Goal: Transaction & Acquisition: Purchase product/service

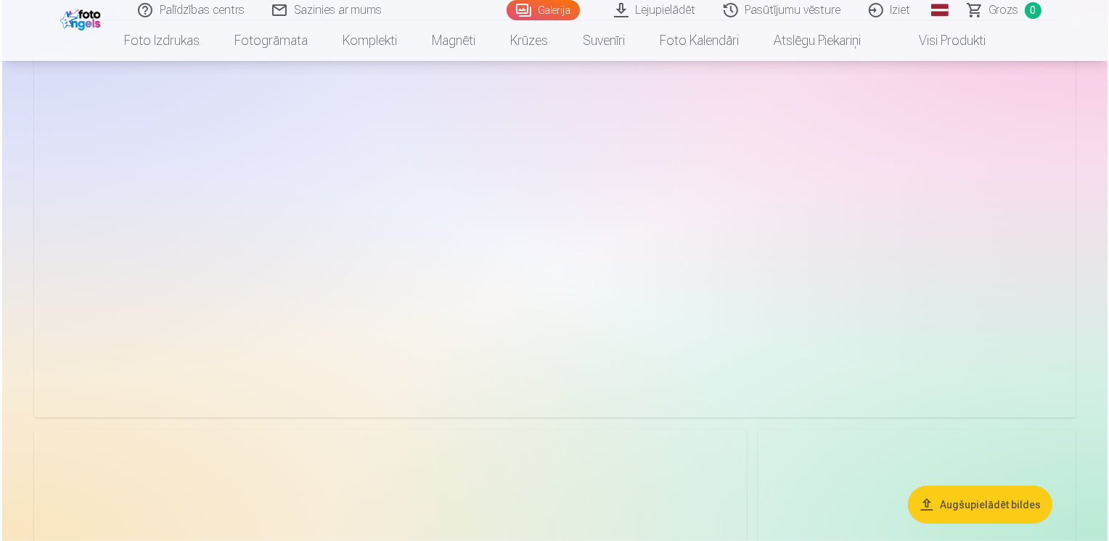
scroll to position [6677, 0]
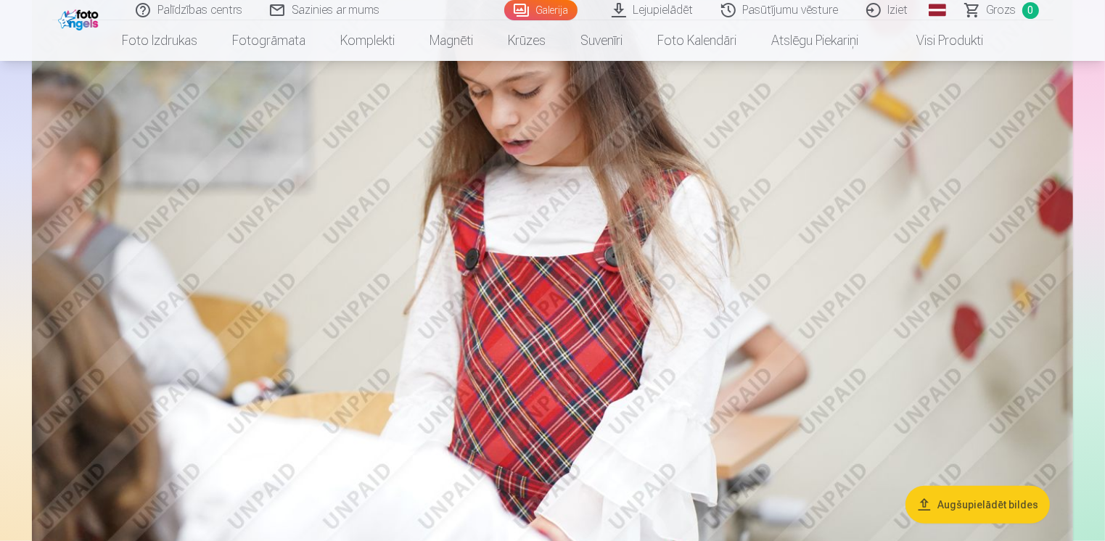
click at [729, 235] on img at bounding box center [553, 232] width 1042 height 694
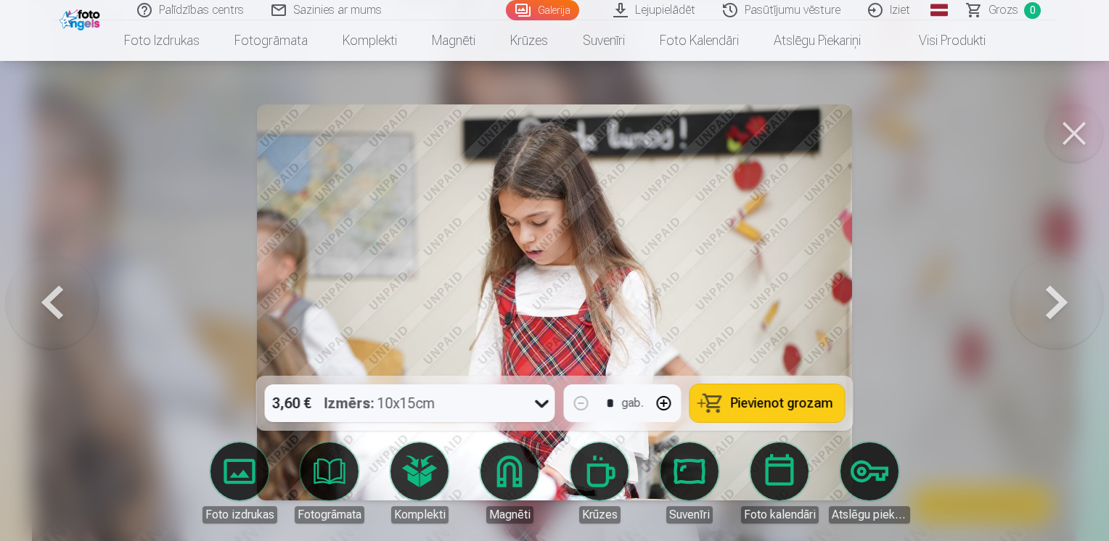
click at [541, 404] on icon at bounding box center [542, 403] width 23 height 23
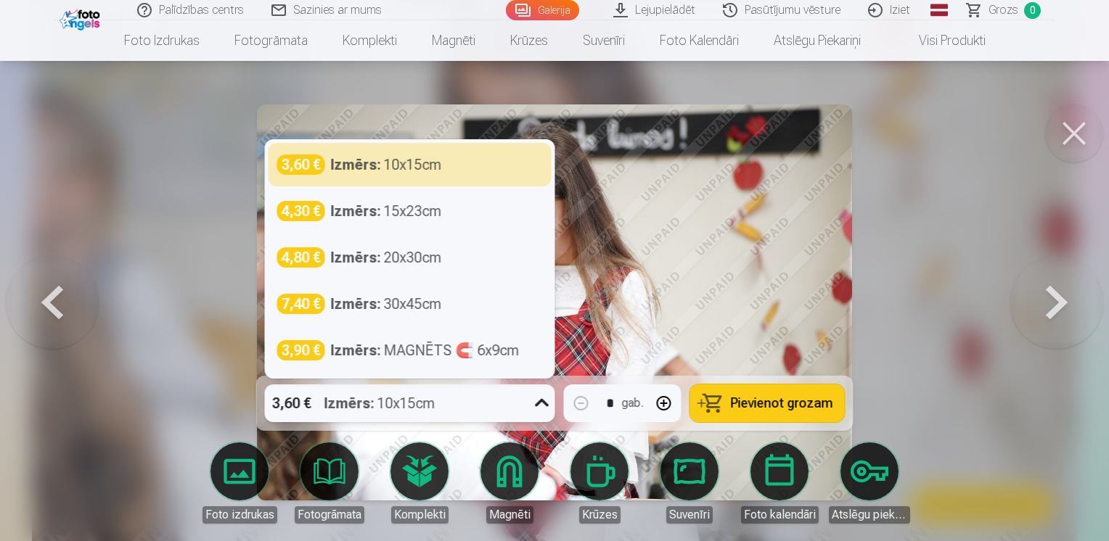
click at [922, 308] on div at bounding box center [554, 270] width 1109 height 541
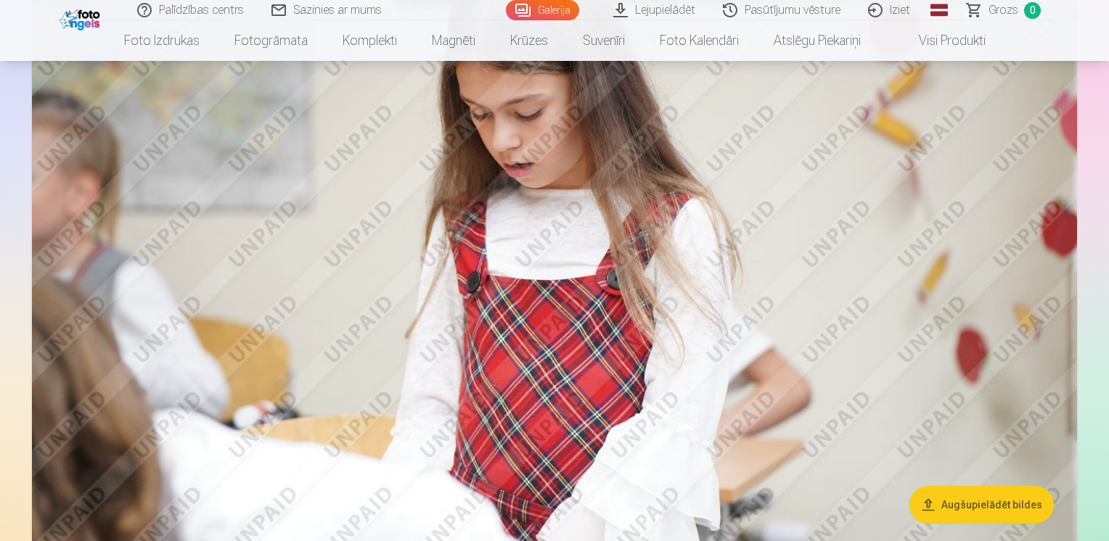
scroll to position [6656, 0]
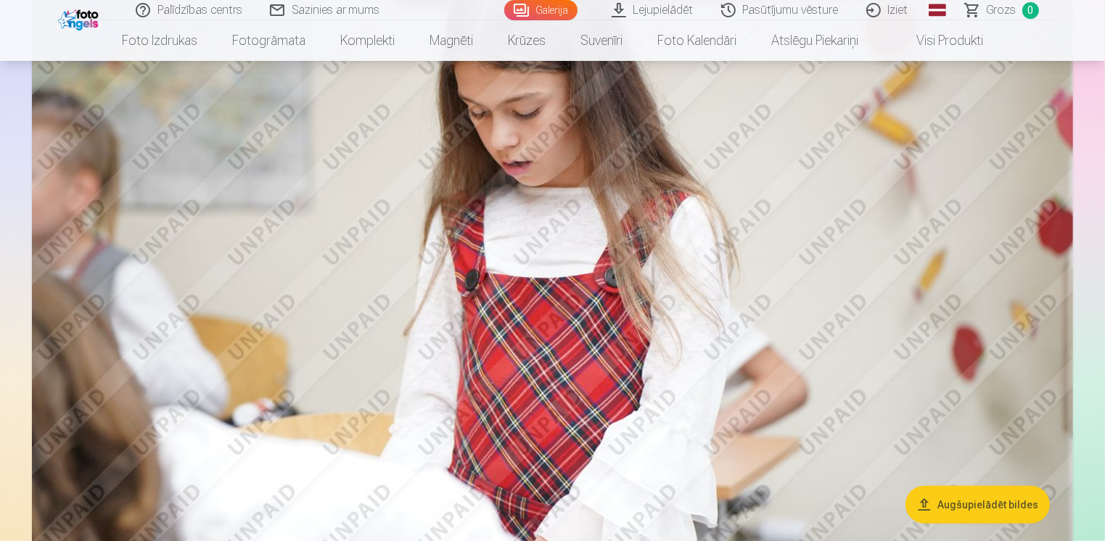
click at [826, 266] on img at bounding box center [553, 253] width 1042 height 694
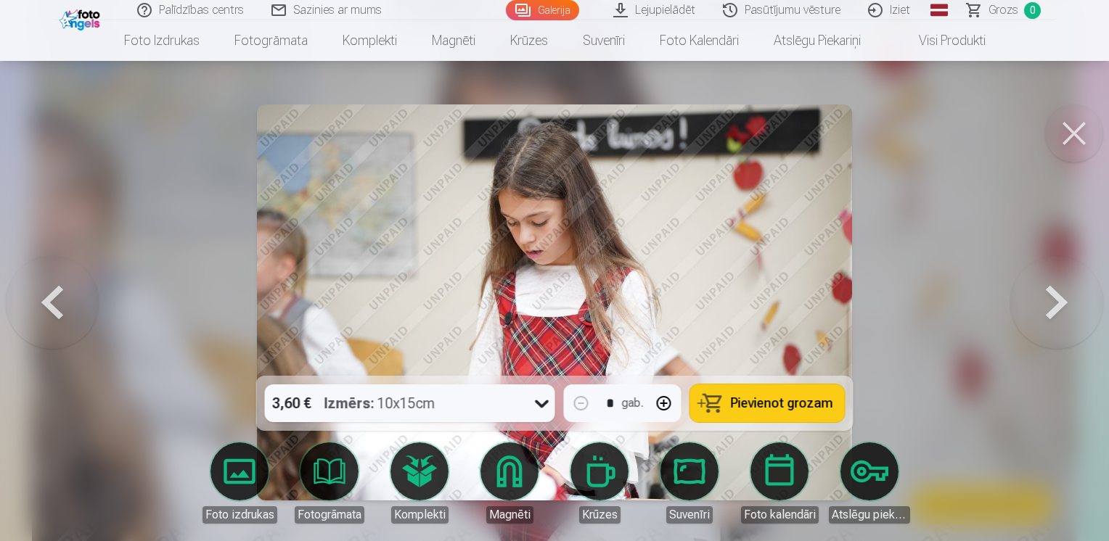
click at [744, 407] on span "Pievienot grozam" at bounding box center [782, 403] width 102 height 13
click at [1065, 295] on button at bounding box center [1056, 303] width 93 height 118
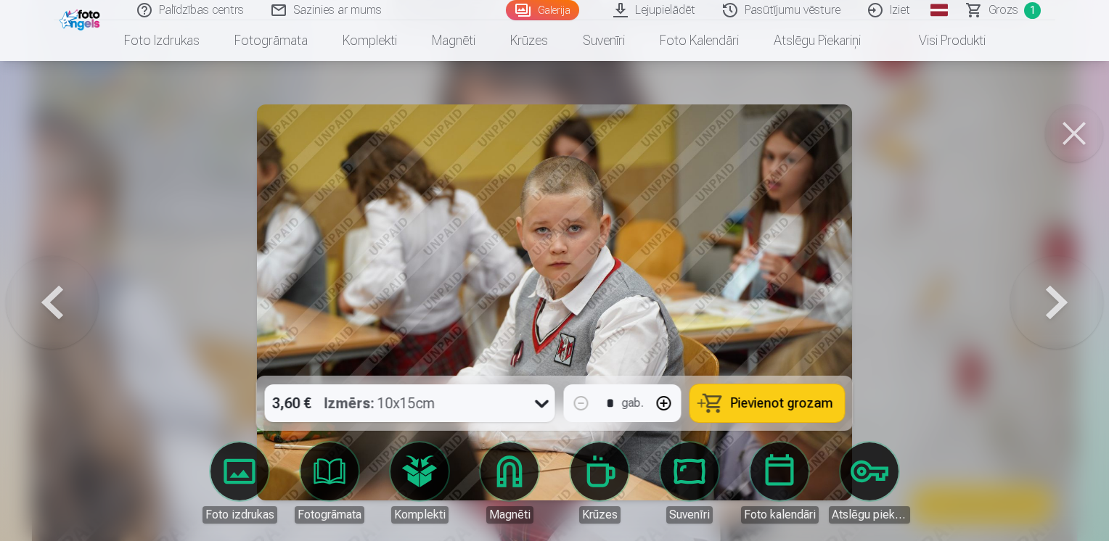
click at [1063, 295] on button at bounding box center [1056, 303] width 93 height 118
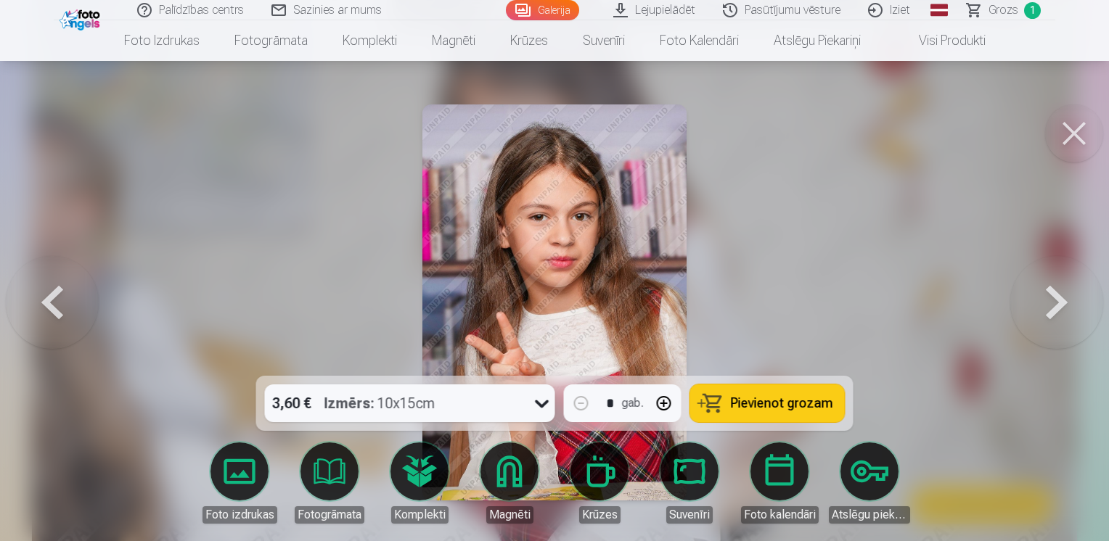
click at [1063, 295] on button at bounding box center [1056, 303] width 93 height 118
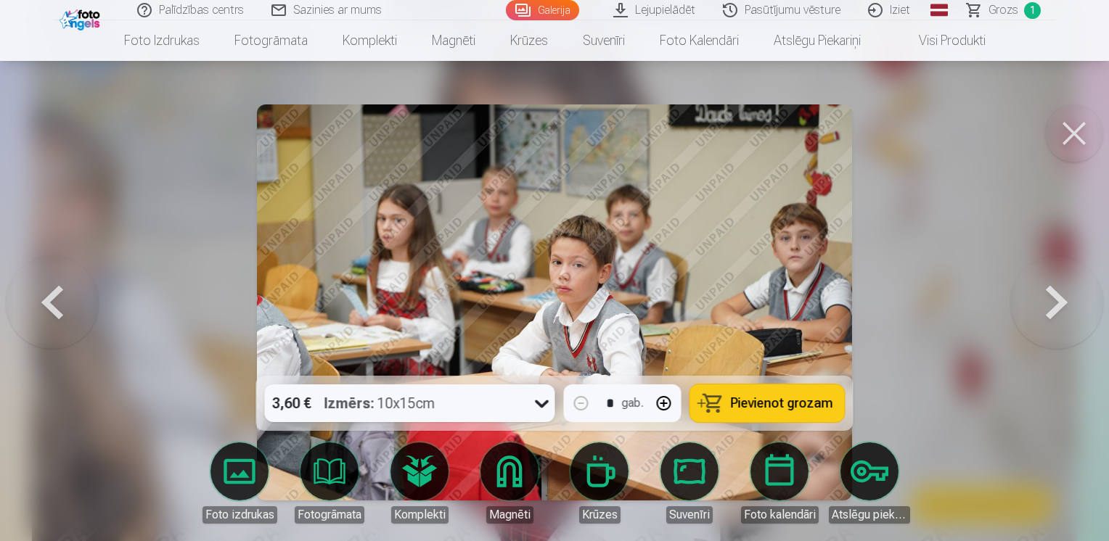
click at [1063, 295] on button at bounding box center [1056, 303] width 93 height 118
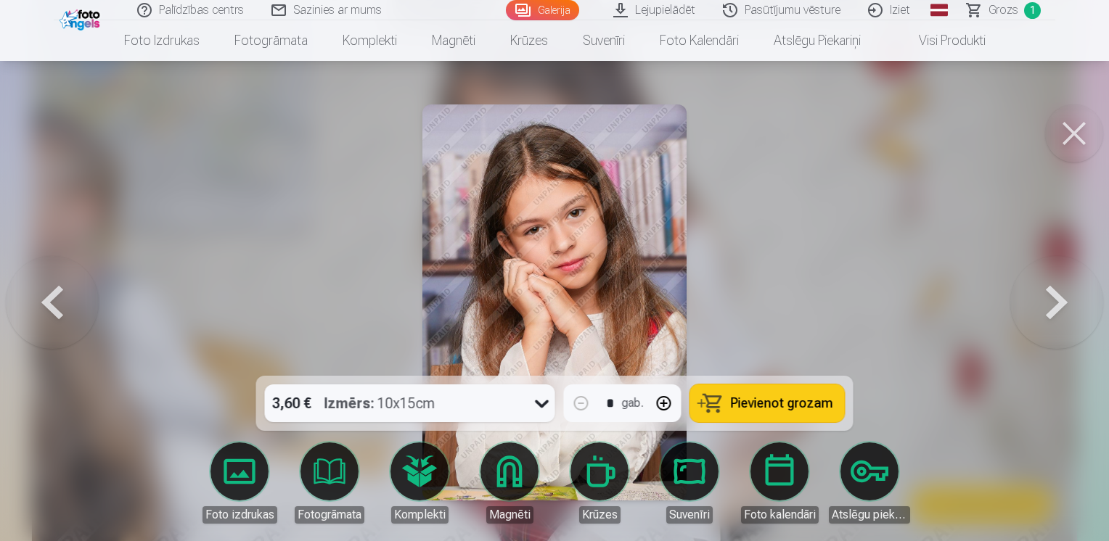
click at [1063, 295] on button at bounding box center [1056, 303] width 93 height 118
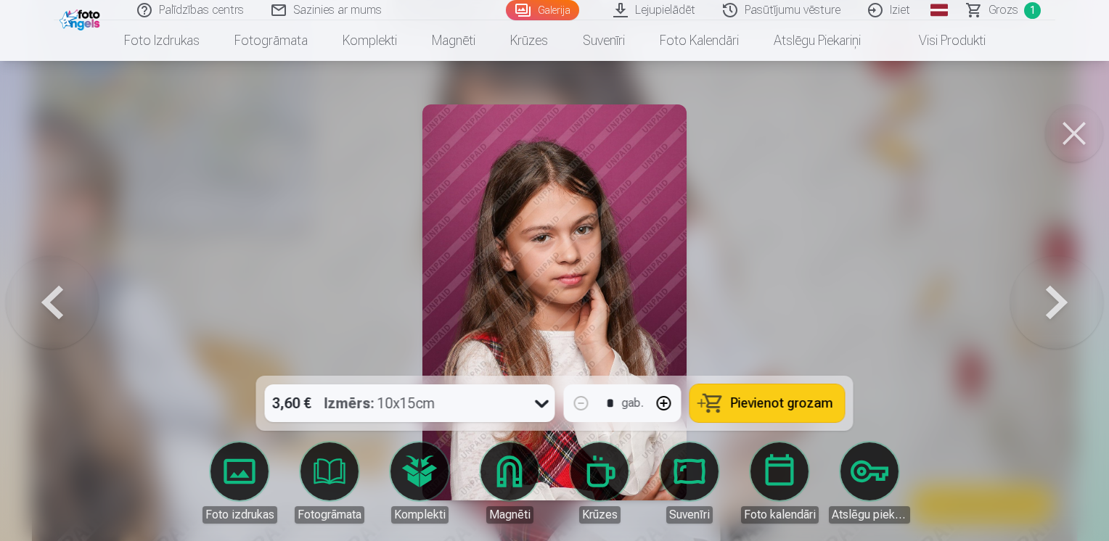
click at [1063, 295] on button at bounding box center [1056, 303] width 93 height 118
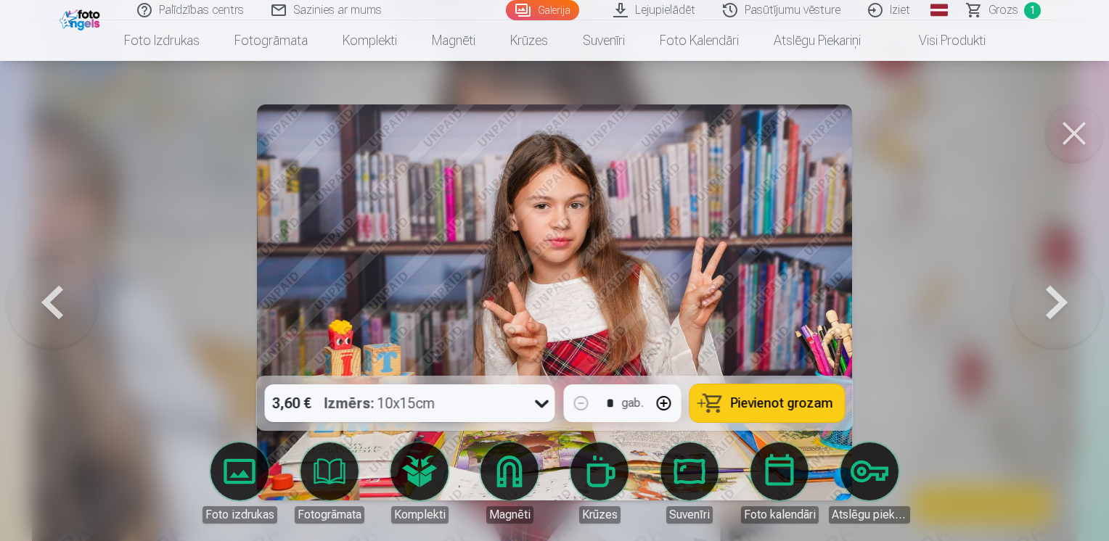
click at [1063, 295] on button at bounding box center [1056, 303] width 93 height 118
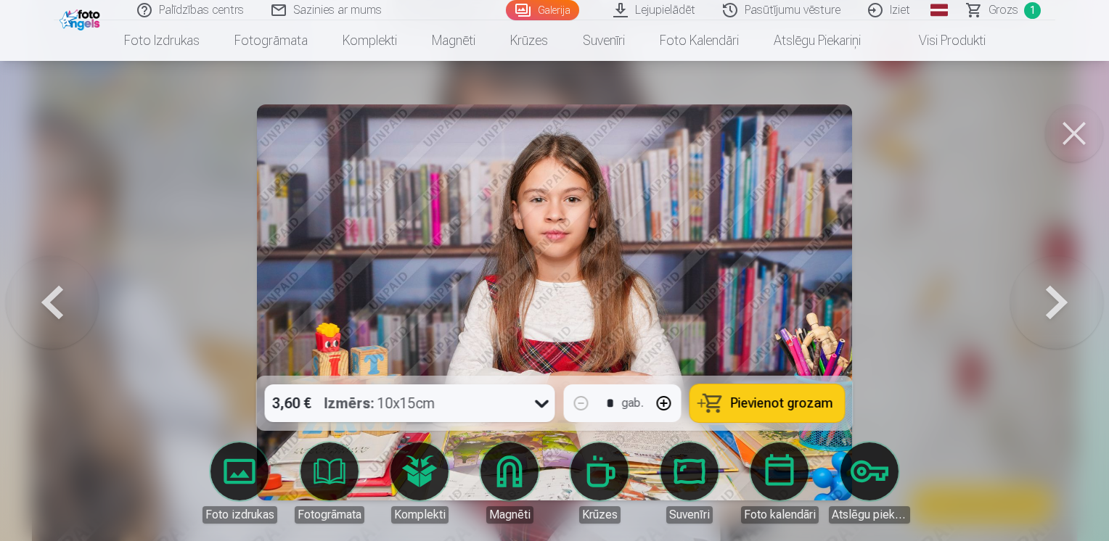
click at [1063, 295] on button at bounding box center [1056, 303] width 93 height 118
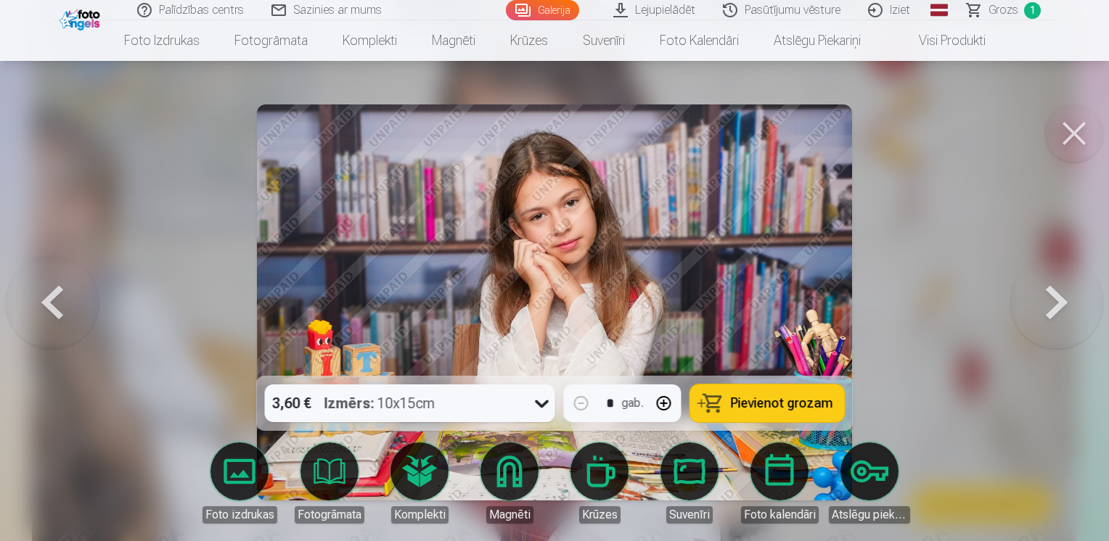
click at [1063, 295] on button at bounding box center [1056, 303] width 93 height 118
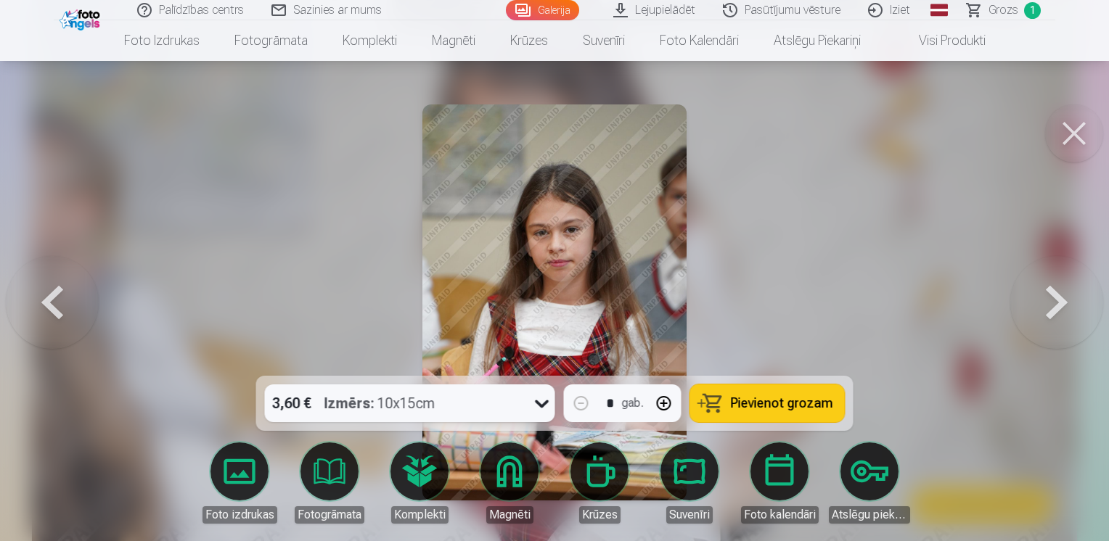
click at [1063, 295] on button at bounding box center [1056, 303] width 93 height 118
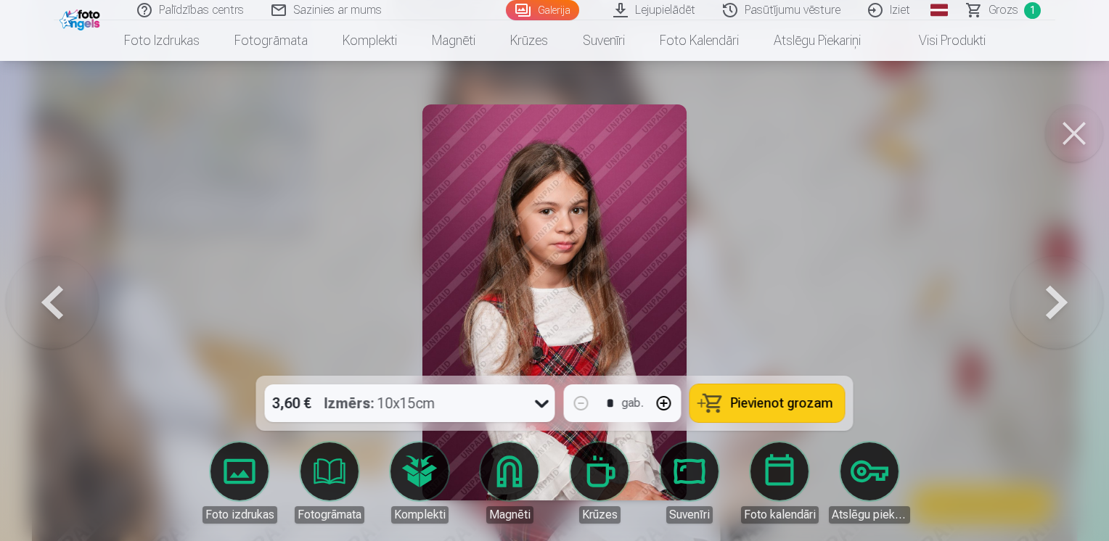
click at [1063, 295] on button at bounding box center [1056, 303] width 93 height 118
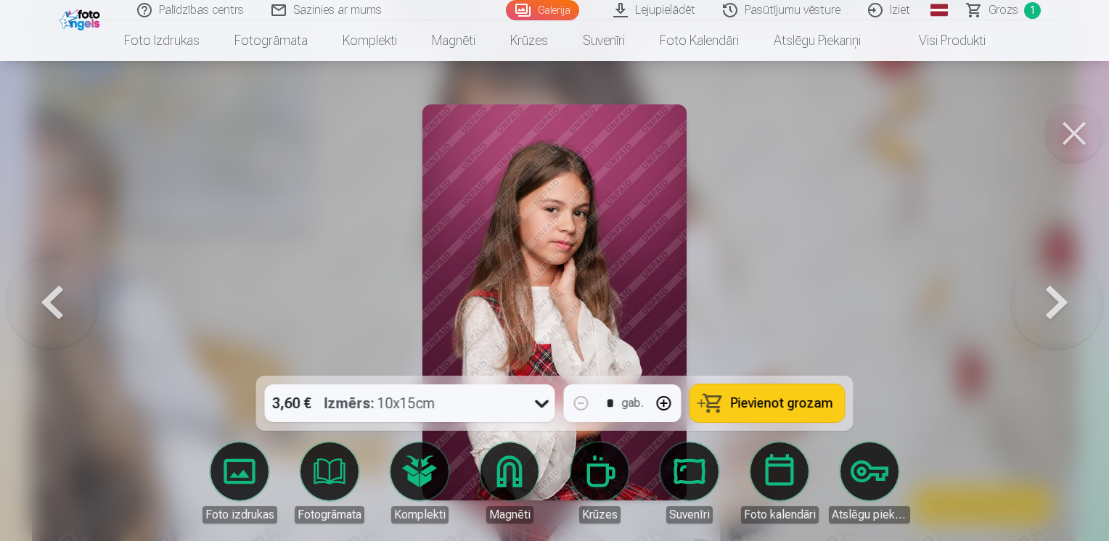
click at [1063, 295] on button at bounding box center [1056, 303] width 93 height 118
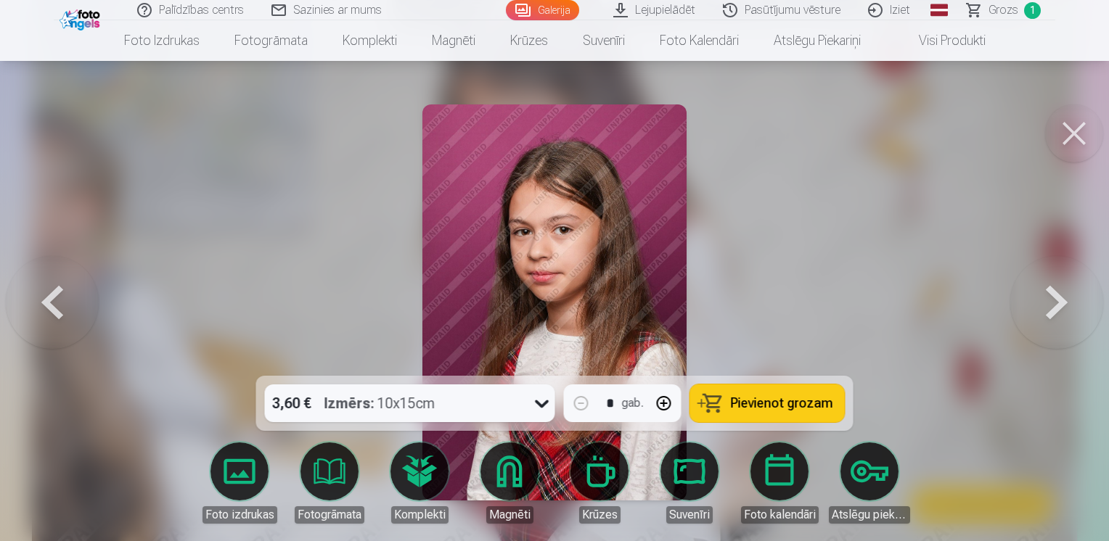
click at [1063, 295] on button at bounding box center [1056, 303] width 93 height 118
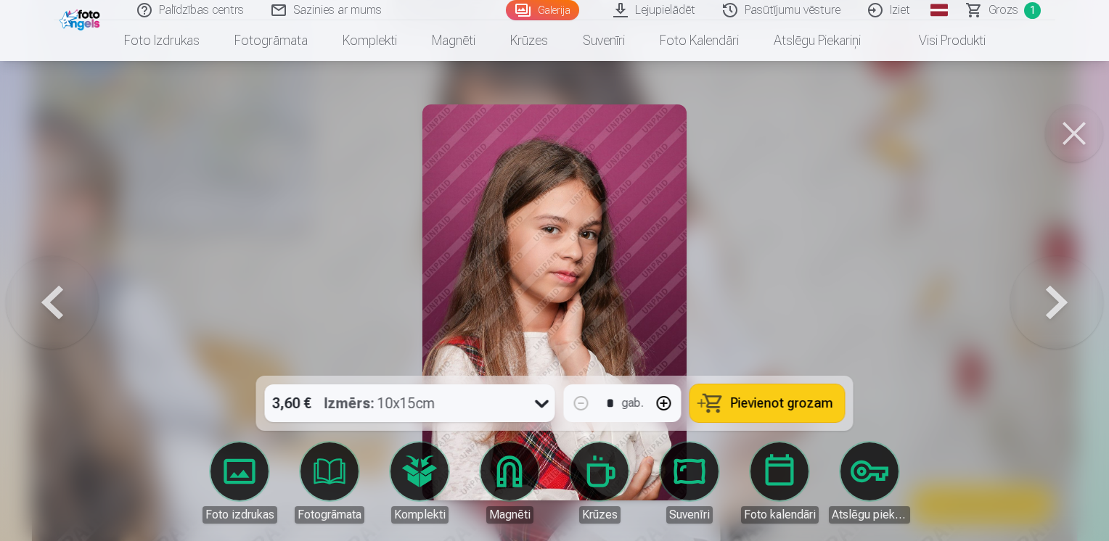
click at [1063, 295] on button at bounding box center [1056, 303] width 93 height 118
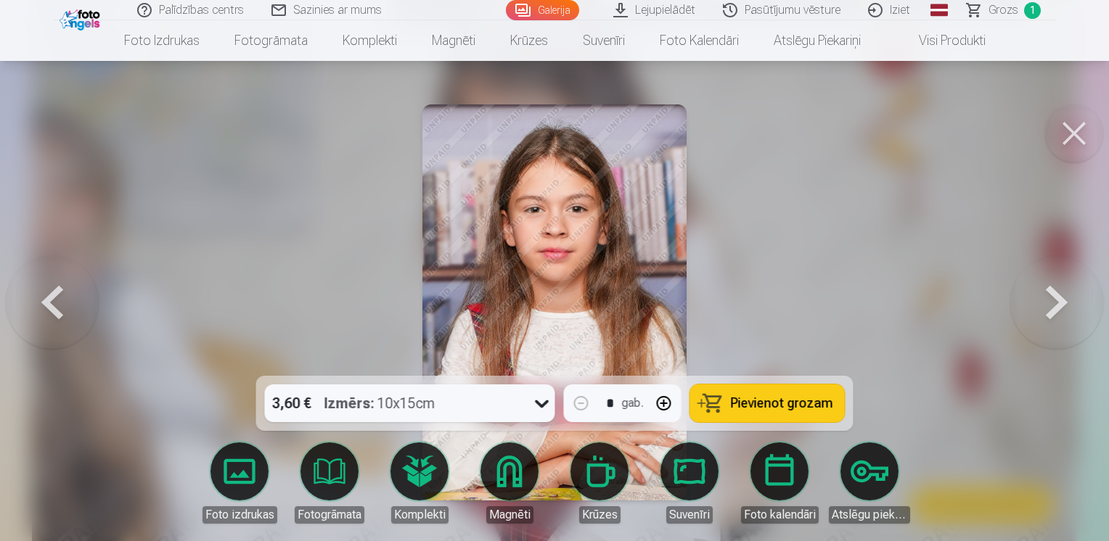
click at [1063, 295] on button at bounding box center [1056, 303] width 93 height 118
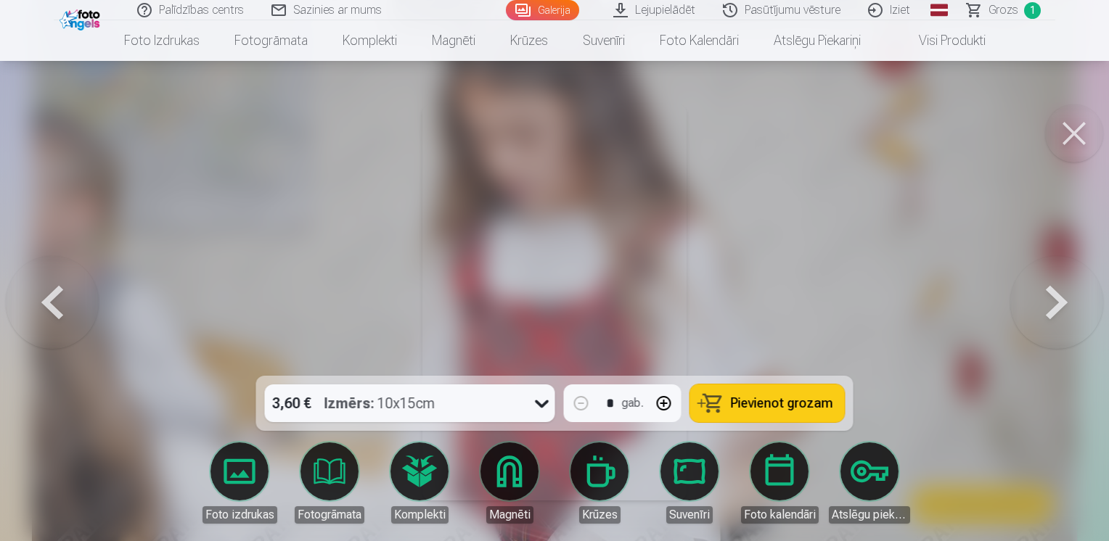
click at [1063, 295] on button at bounding box center [1056, 303] width 93 height 118
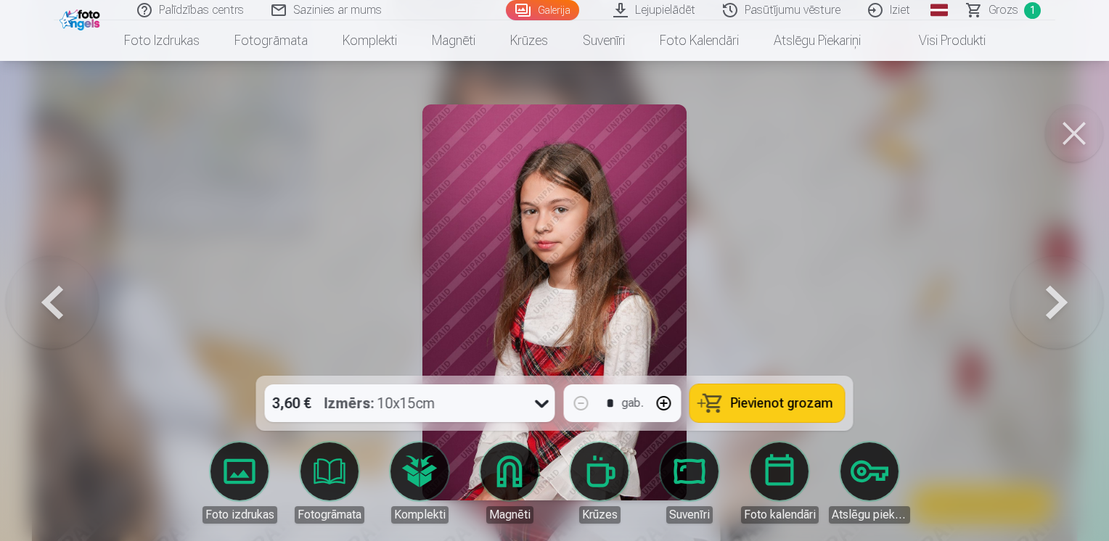
click at [1063, 295] on button at bounding box center [1056, 303] width 93 height 118
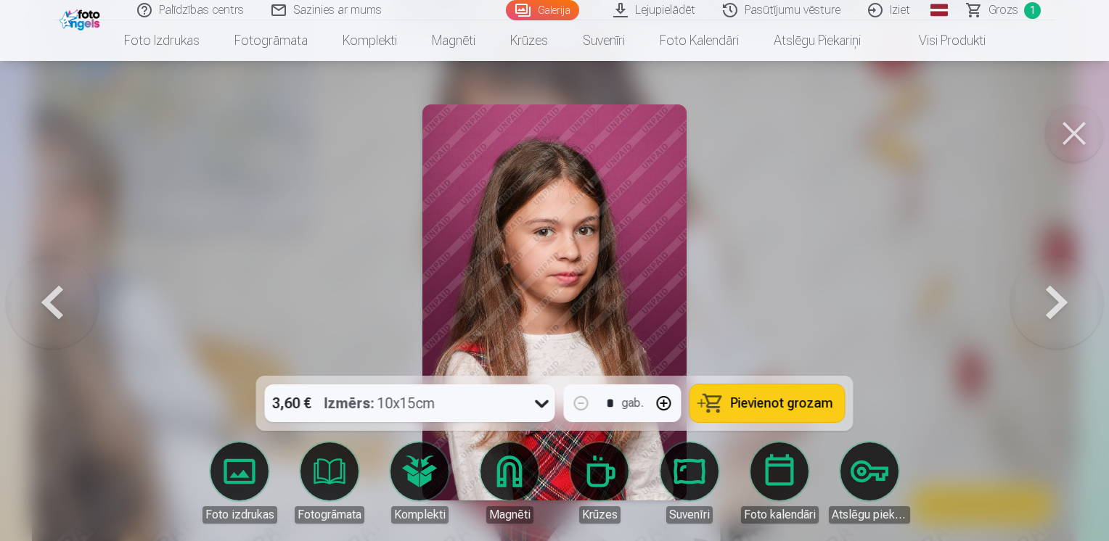
click at [1063, 295] on button at bounding box center [1056, 303] width 93 height 118
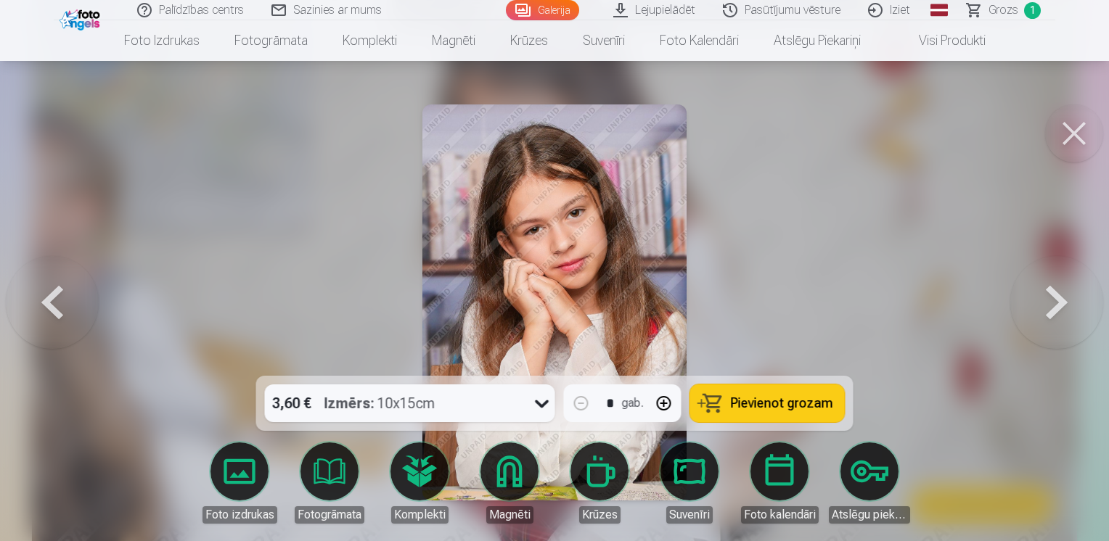
click at [1063, 295] on button at bounding box center [1056, 303] width 93 height 118
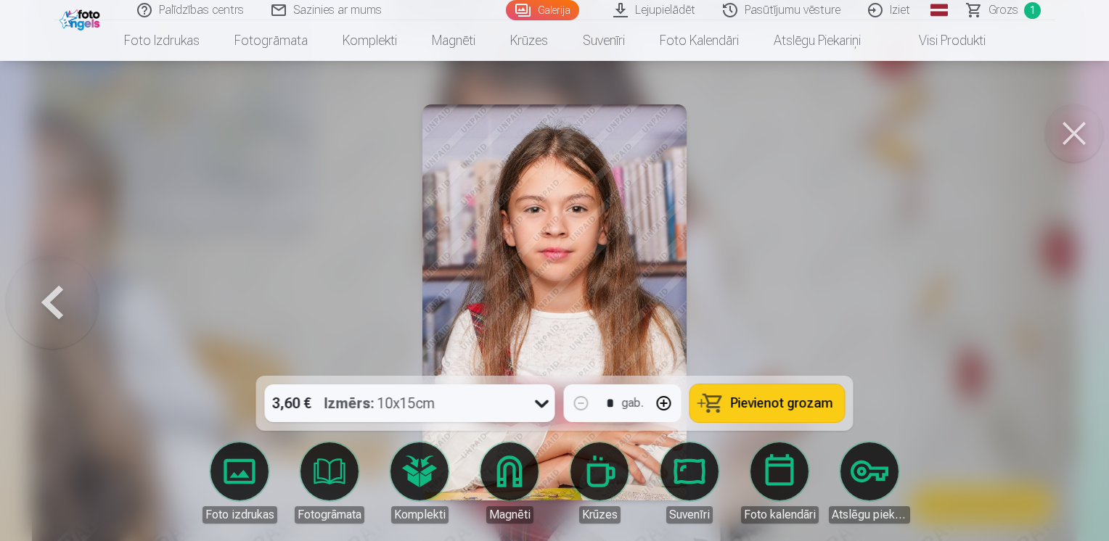
click at [1063, 295] on div at bounding box center [554, 270] width 1109 height 541
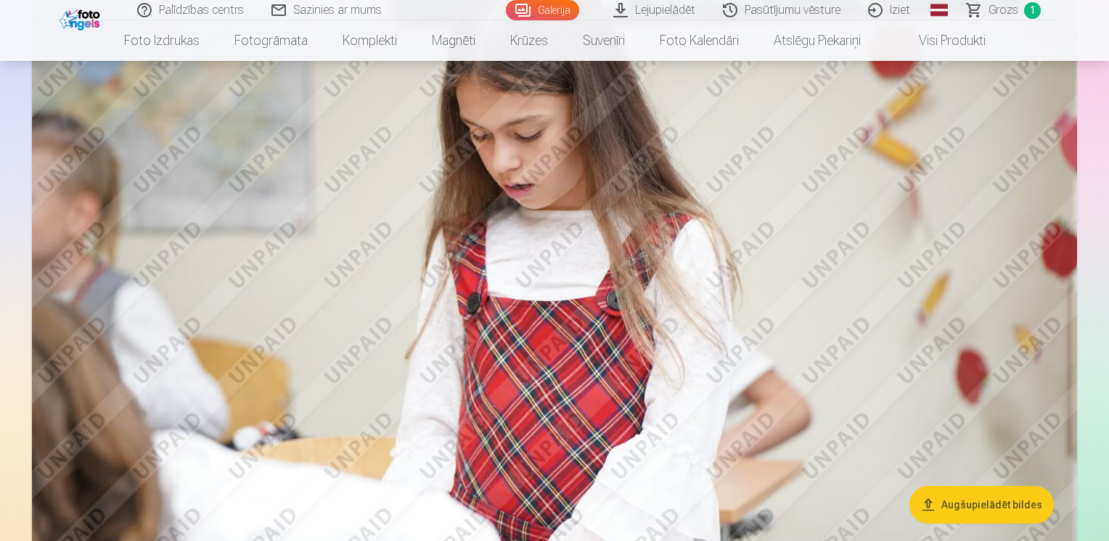
scroll to position [6635, 0]
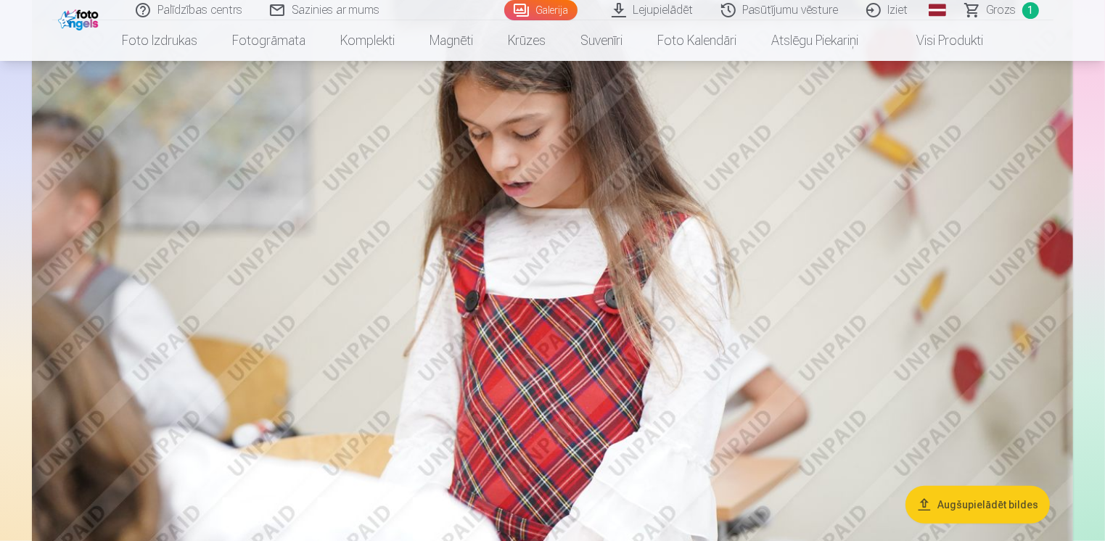
click at [49, 300] on img at bounding box center [553, 274] width 1042 height 694
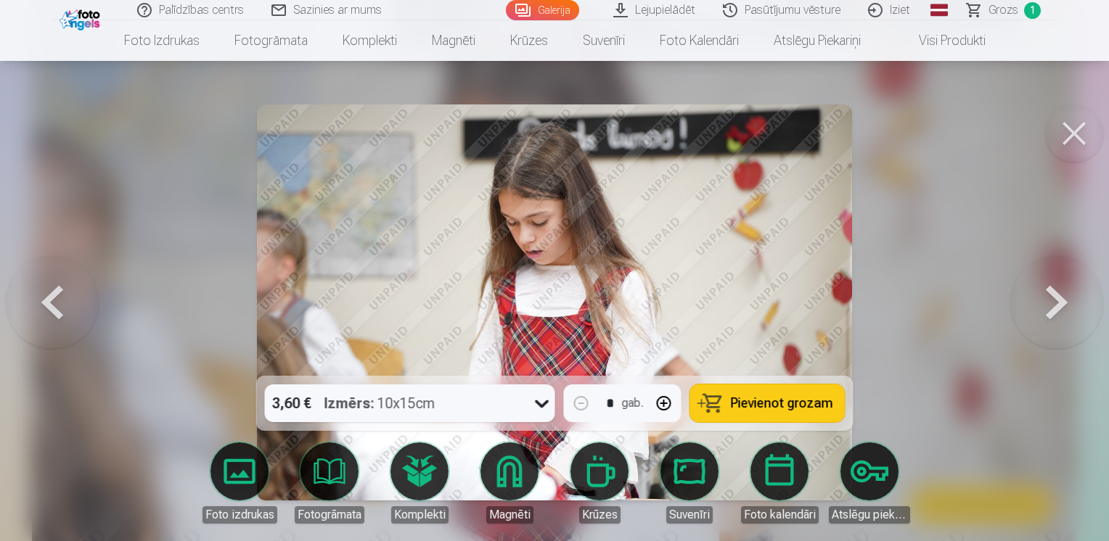
click at [1052, 306] on button at bounding box center [1056, 303] width 93 height 118
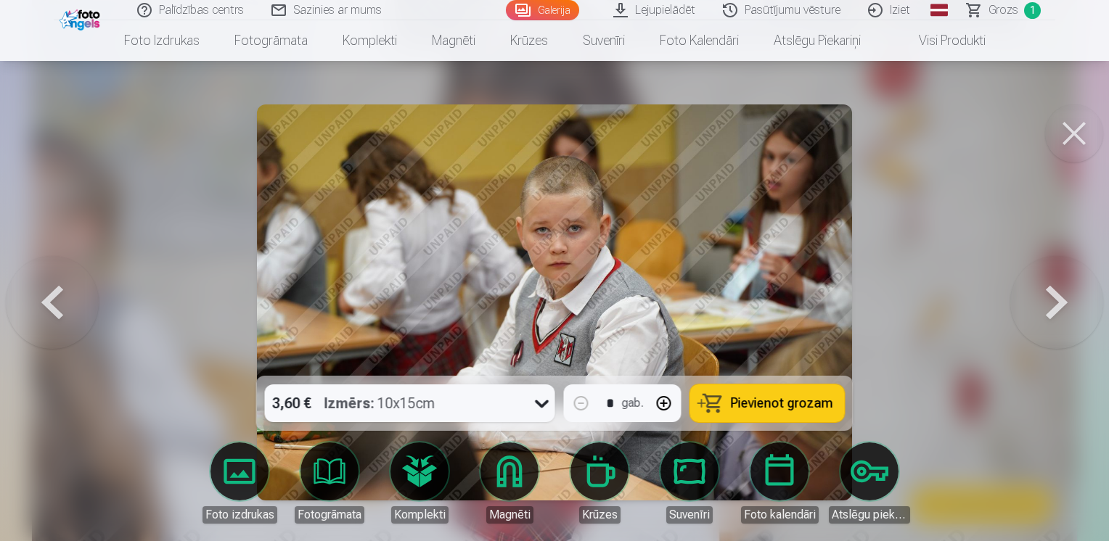
click at [1052, 306] on button at bounding box center [1056, 303] width 93 height 118
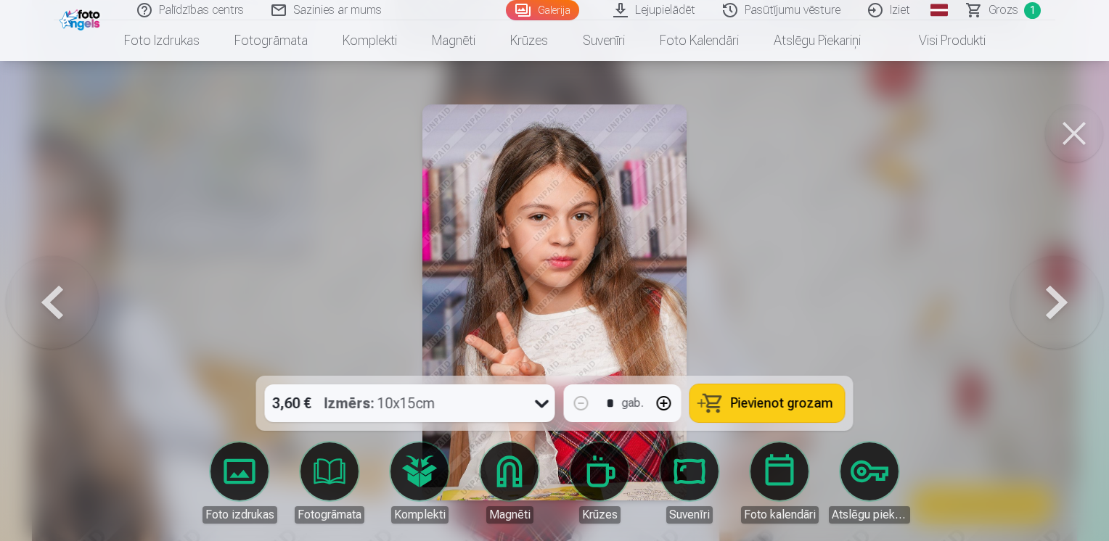
click at [1052, 306] on button at bounding box center [1056, 303] width 93 height 118
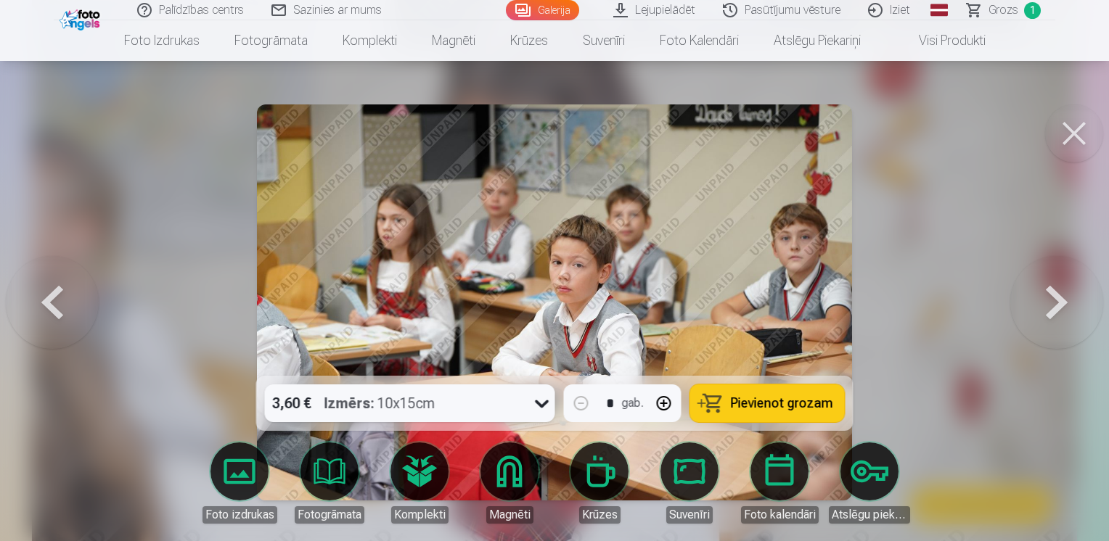
click at [1052, 306] on button at bounding box center [1056, 303] width 93 height 118
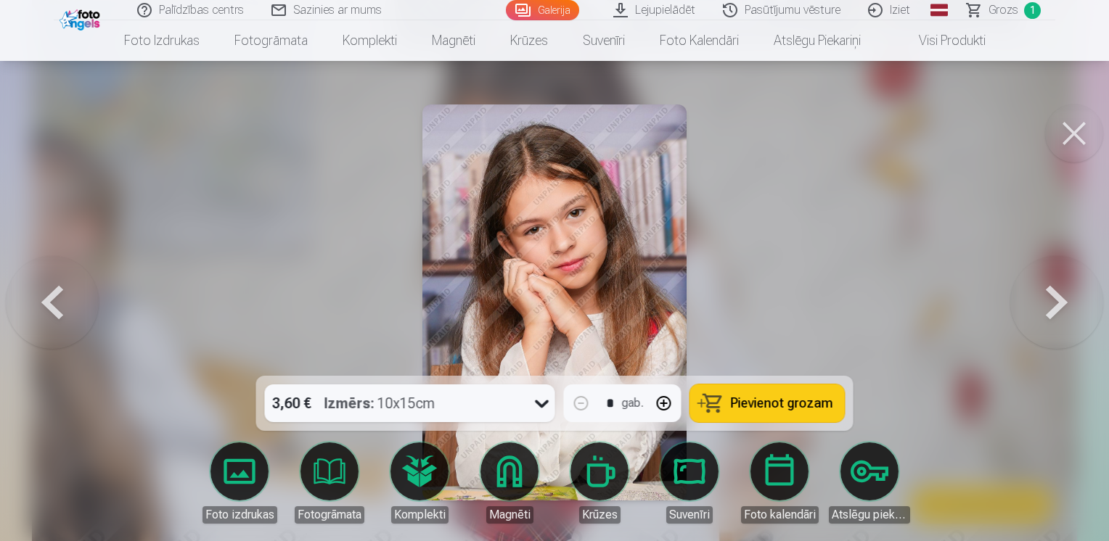
click at [1052, 306] on button at bounding box center [1056, 303] width 93 height 118
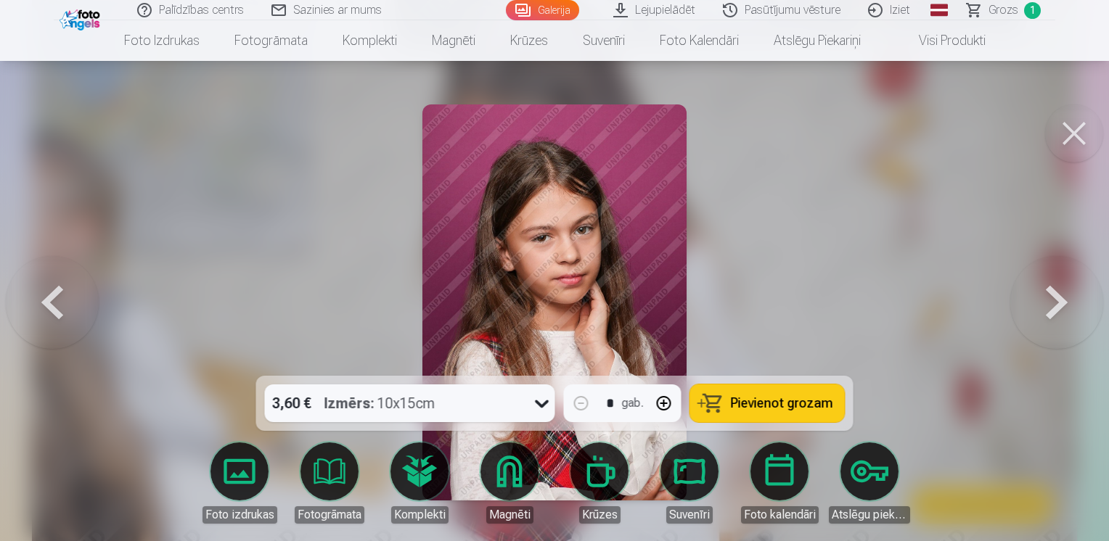
click at [54, 292] on button at bounding box center [52, 303] width 93 height 118
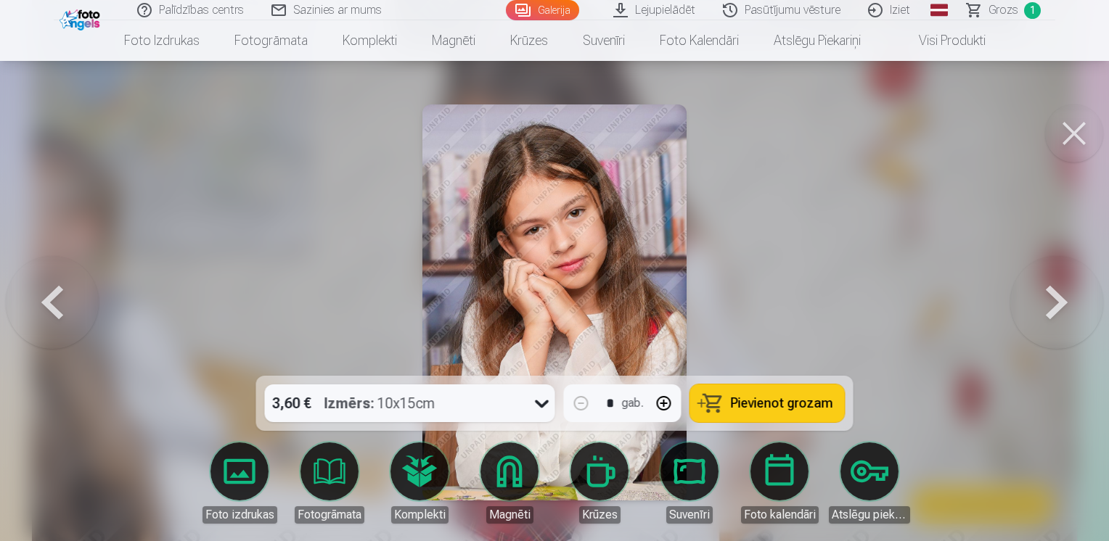
click at [54, 292] on button at bounding box center [52, 303] width 93 height 118
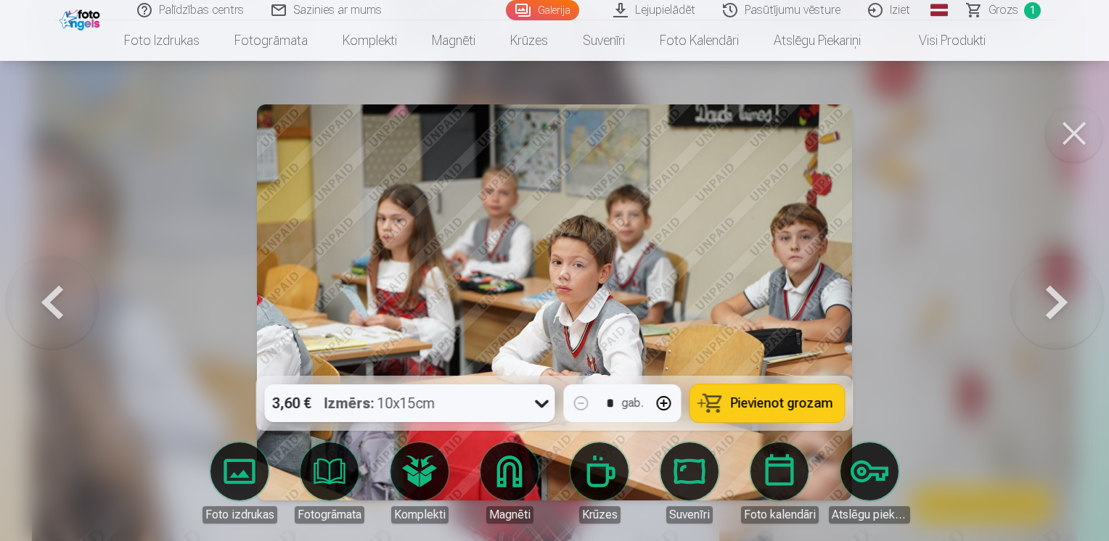
click at [54, 292] on button at bounding box center [52, 303] width 93 height 118
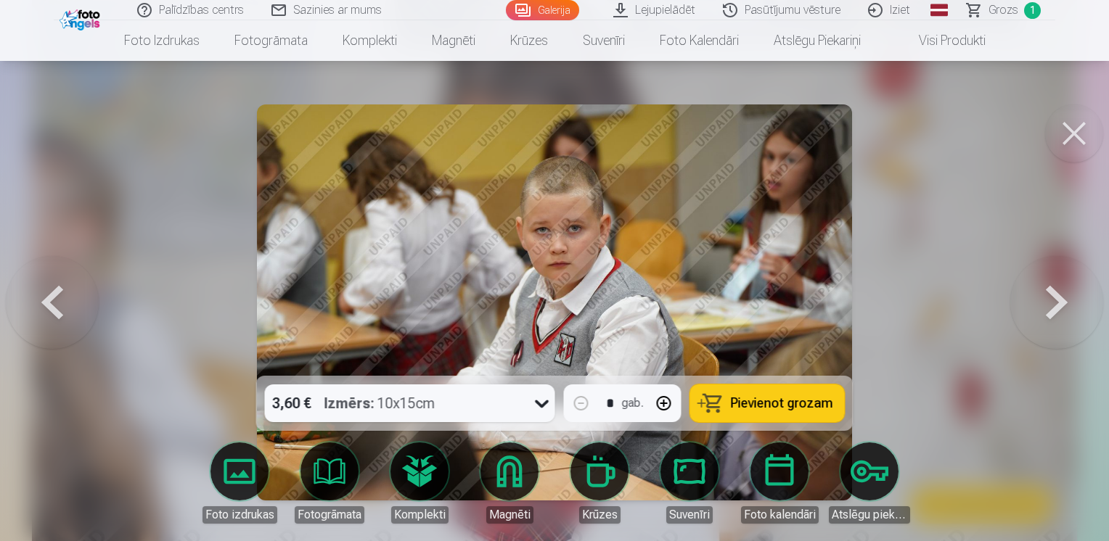
click at [54, 292] on button at bounding box center [52, 303] width 93 height 118
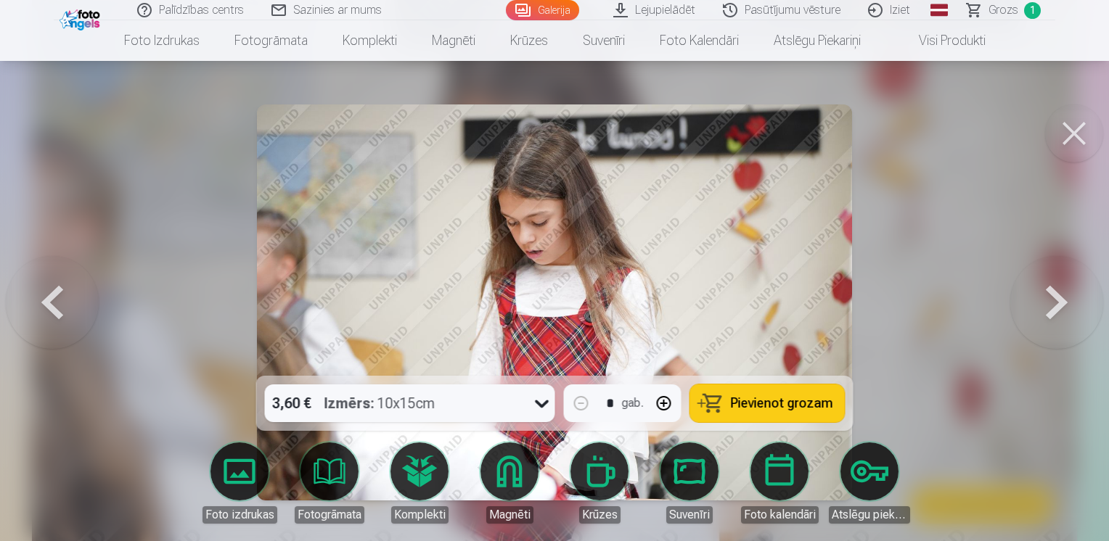
click at [54, 292] on button at bounding box center [52, 303] width 93 height 118
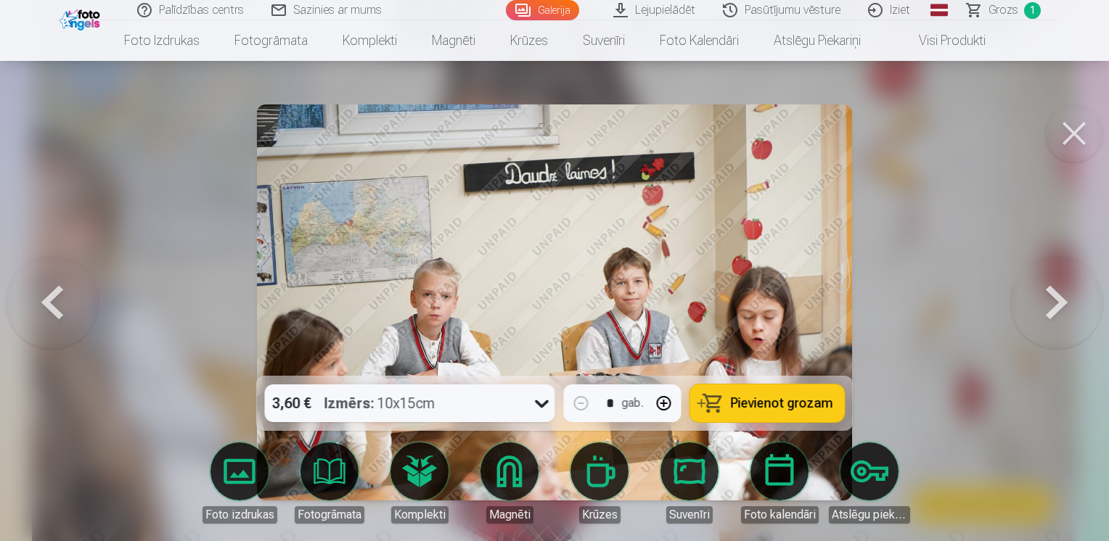
click at [54, 292] on button at bounding box center [52, 303] width 93 height 118
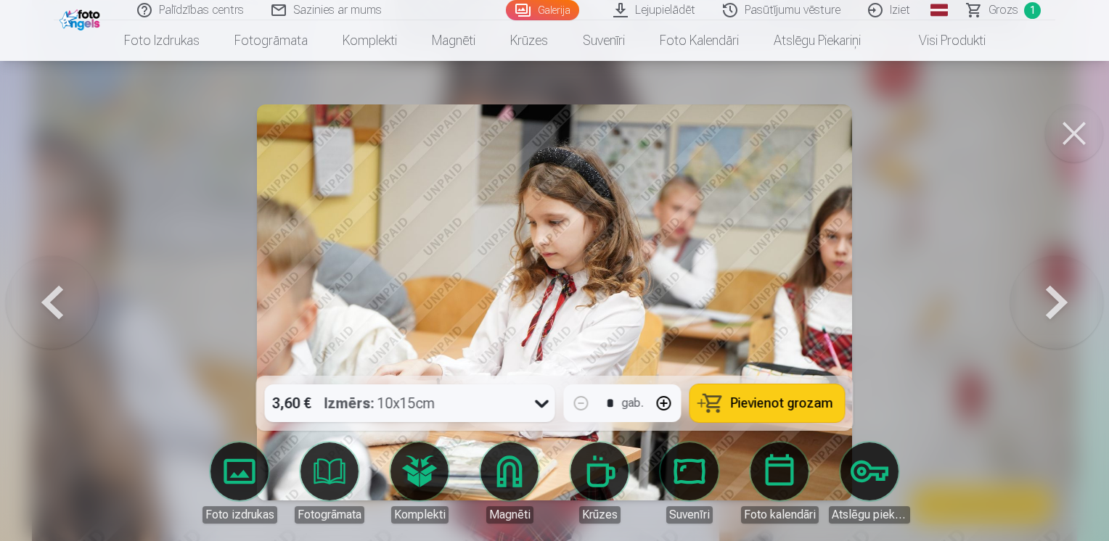
click at [54, 292] on button at bounding box center [52, 303] width 93 height 118
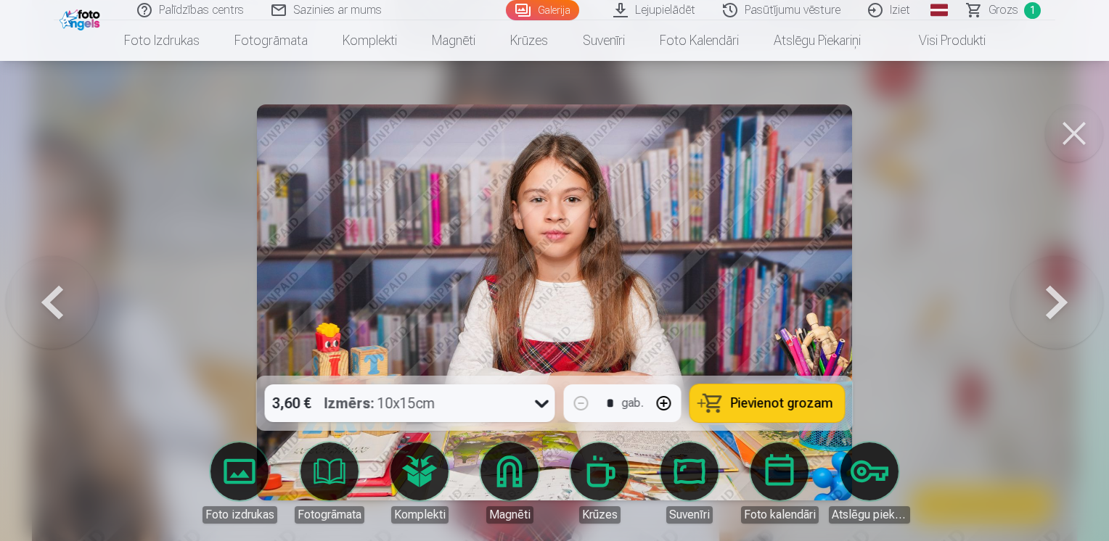
click at [54, 292] on button at bounding box center [52, 303] width 93 height 118
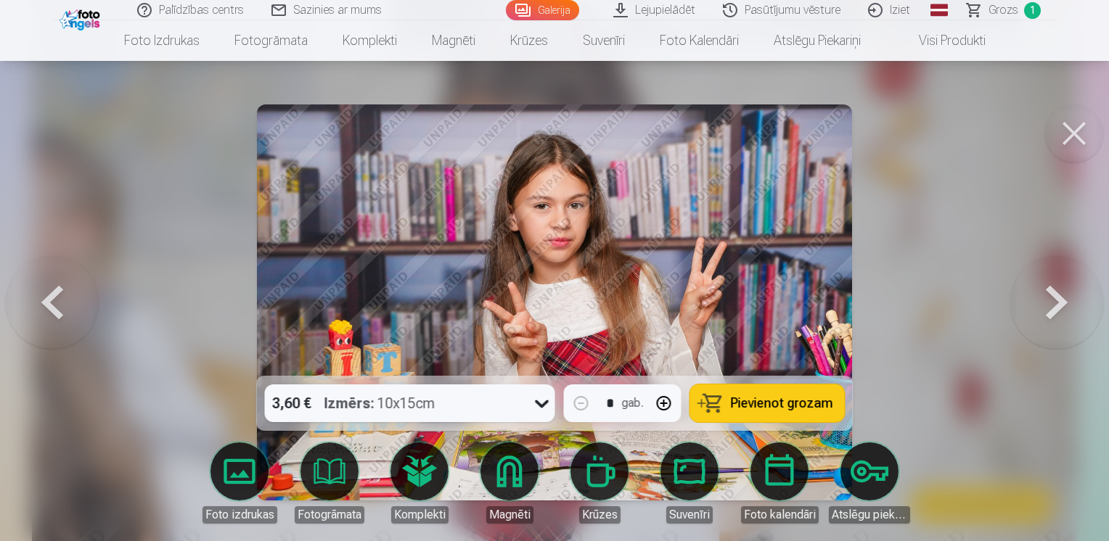
click at [54, 292] on button at bounding box center [52, 303] width 93 height 118
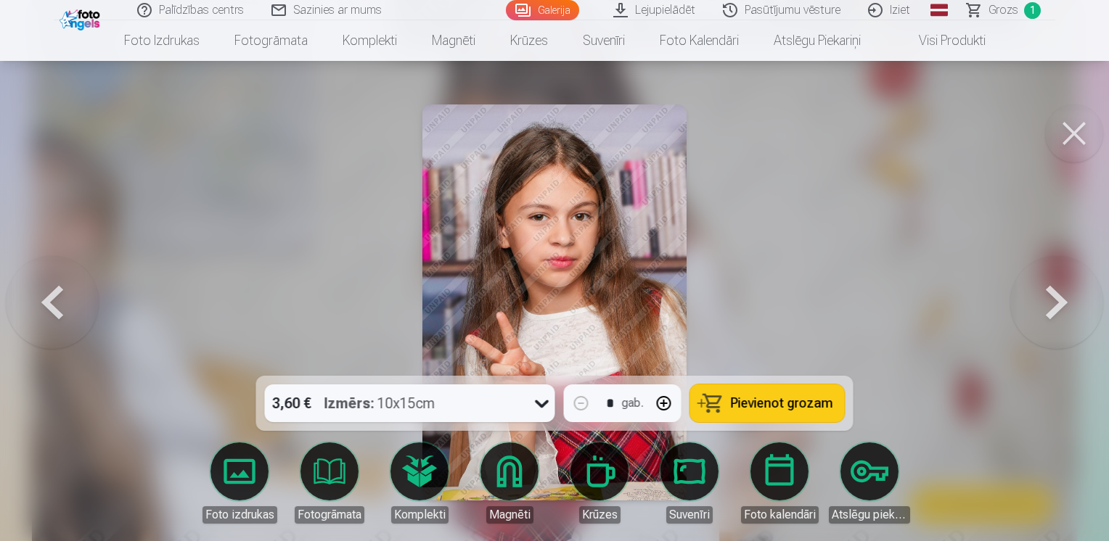
click at [54, 292] on button at bounding box center [52, 303] width 93 height 118
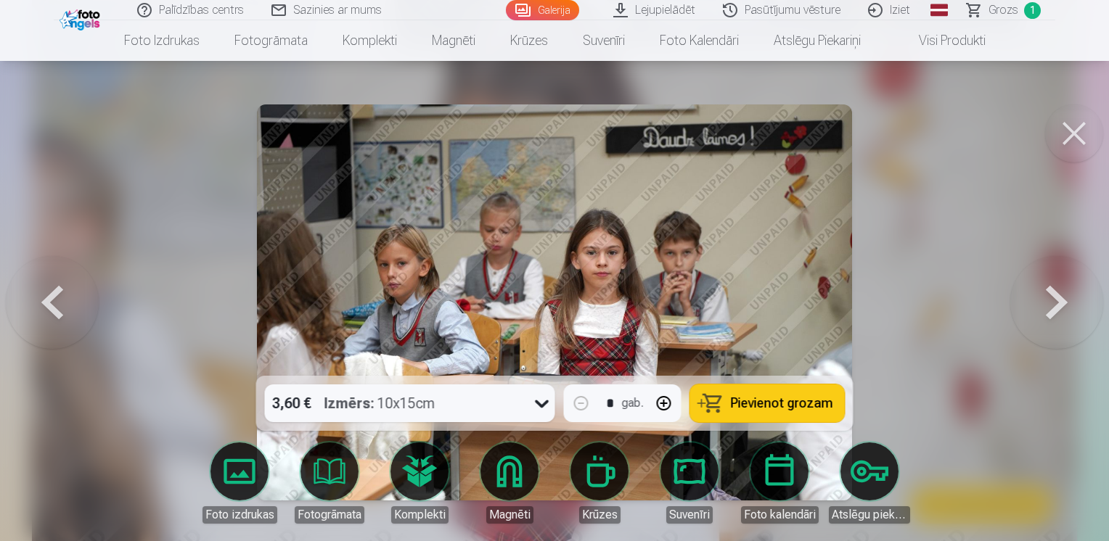
click at [54, 292] on button at bounding box center [52, 303] width 93 height 118
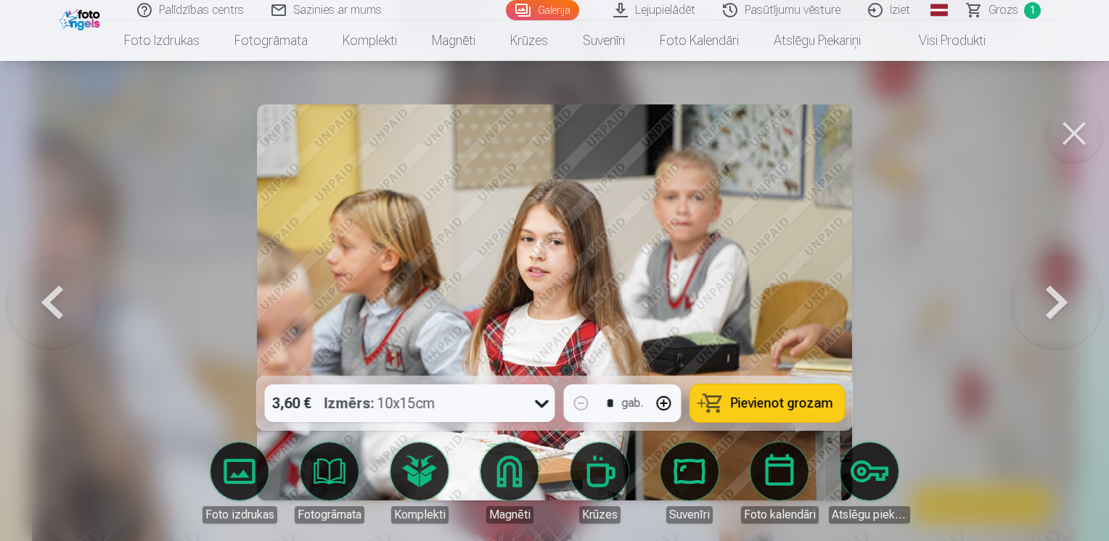
click at [54, 292] on button at bounding box center [52, 303] width 93 height 118
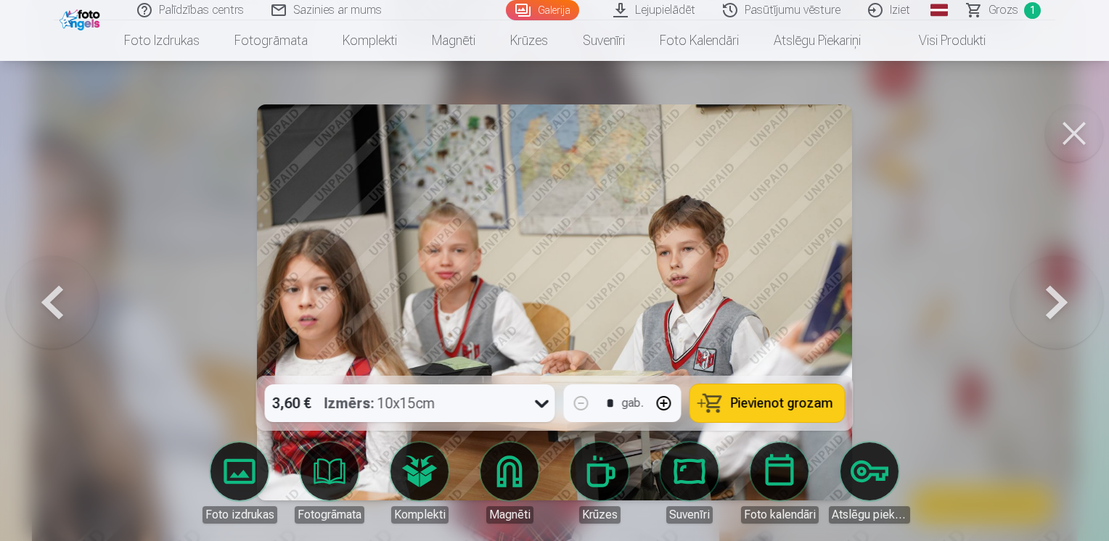
click at [54, 292] on button at bounding box center [52, 303] width 93 height 118
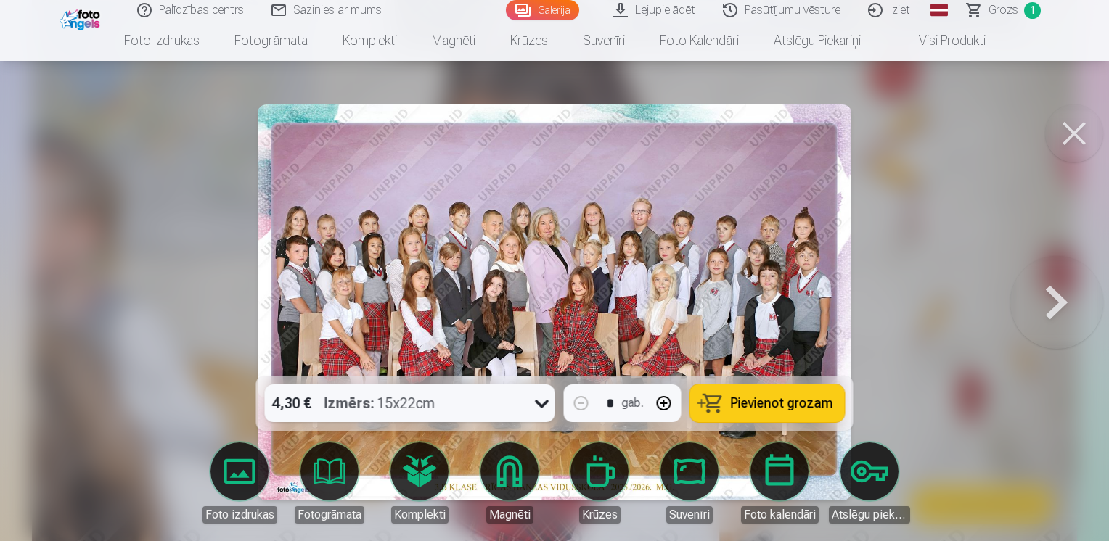
click at [536, 404] on icon at bounding box center [542, 403] width 23 height 23
click at [630, 295] on img at bounding box center [555, 303] width 594 height 396
click at [792, 409] on span "Pievienot grozam" at bounding box center [782, 403] width 102 height 13
click at [1068, 308] on button at bounding box center [1056, 303] width 93 height 118
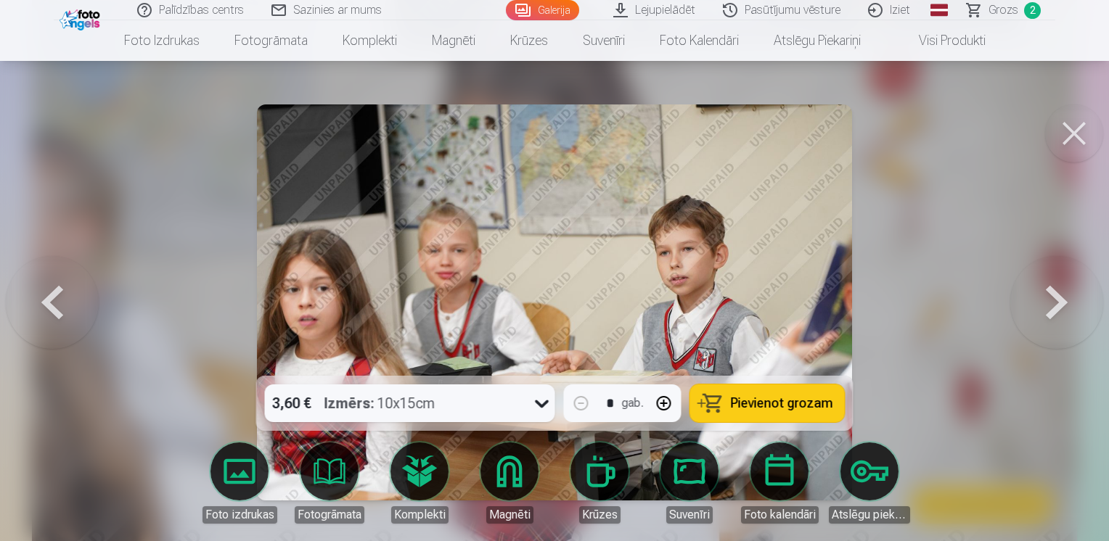
click at [1068, 308] on button at bounding box center [1056, 303] width 93 height 118
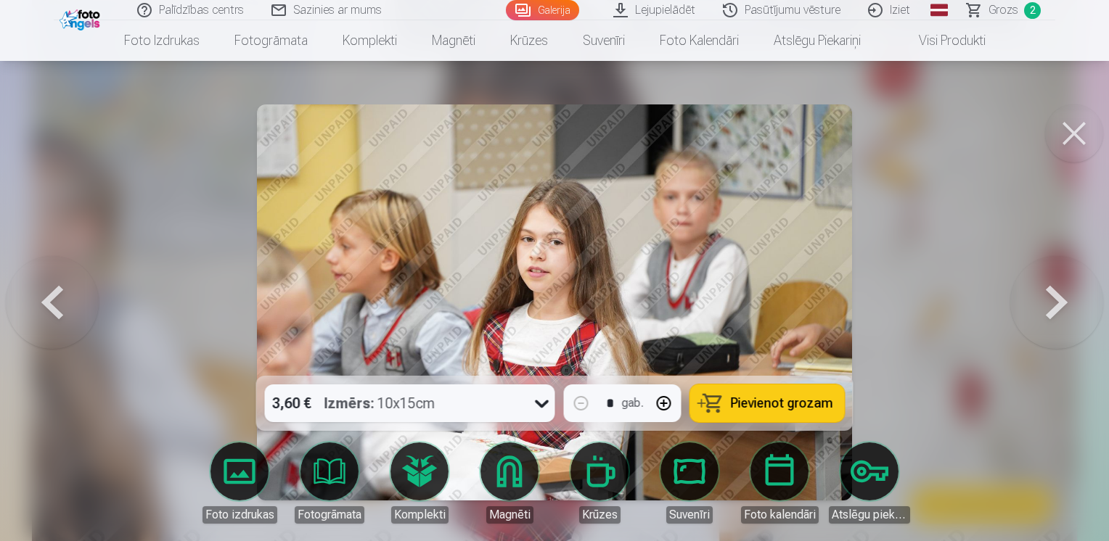
click at [1068, 308] on button at bounding box center [1056, 303] width 93 height 118
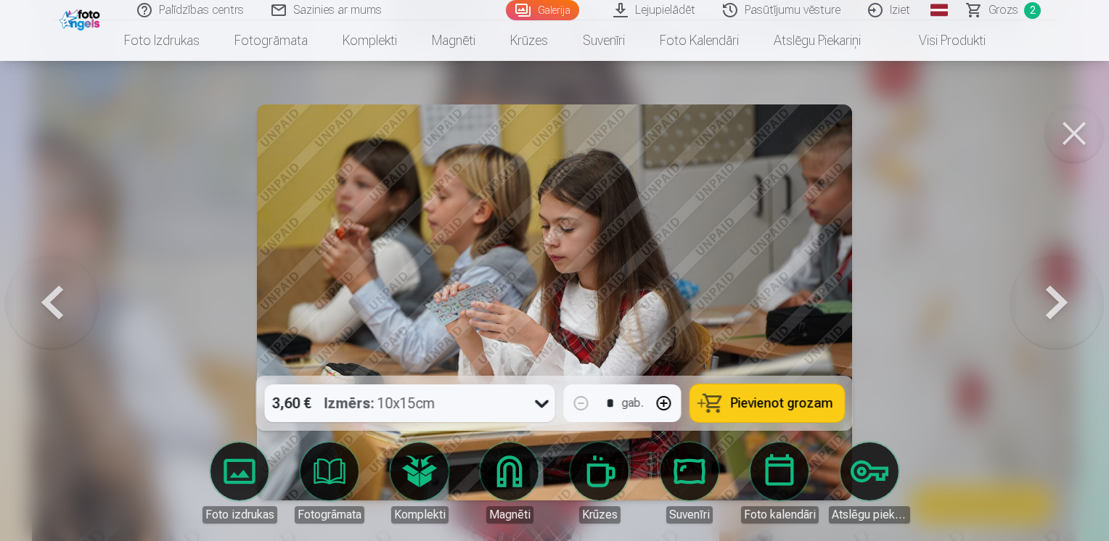
click at [1068, 308] on button at bounding box center [1056, 303] width 93 height 118
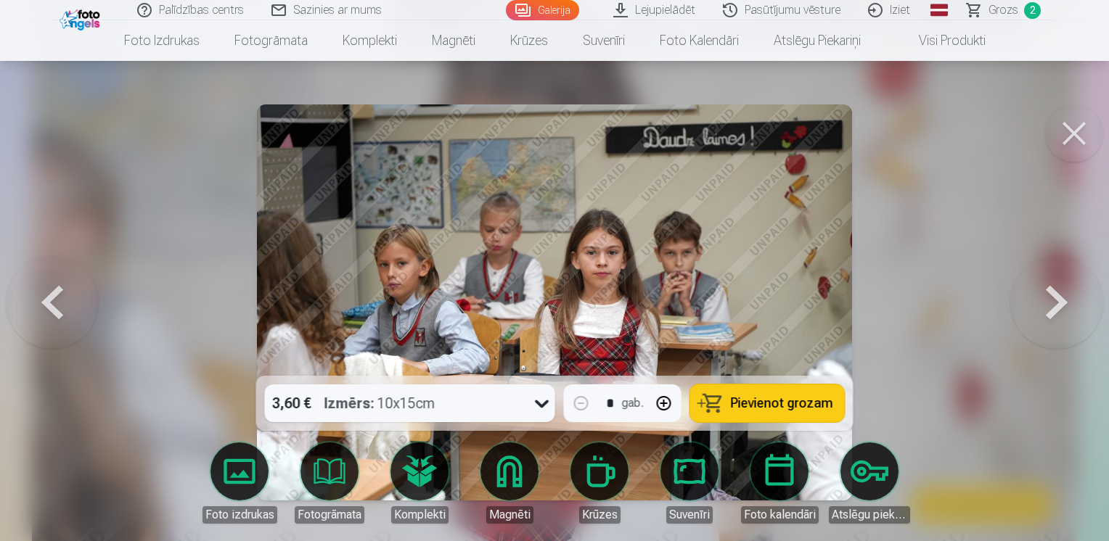
click at [1068, 308] on button at bounding box center [1056, 303] width 93 height 118
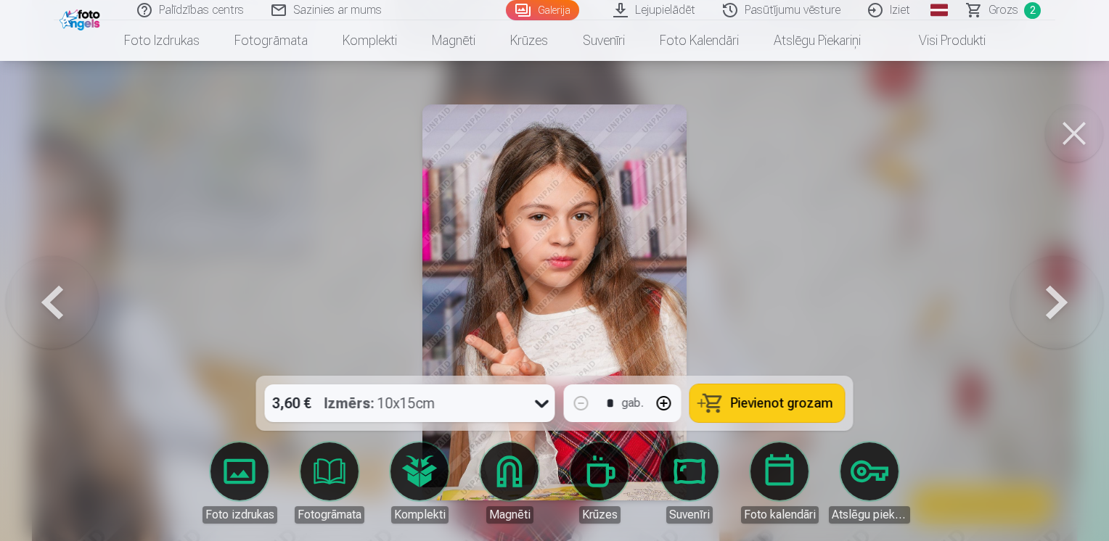
click at [51, 298] on button at bounding box center [52, 303] width 93 height 118
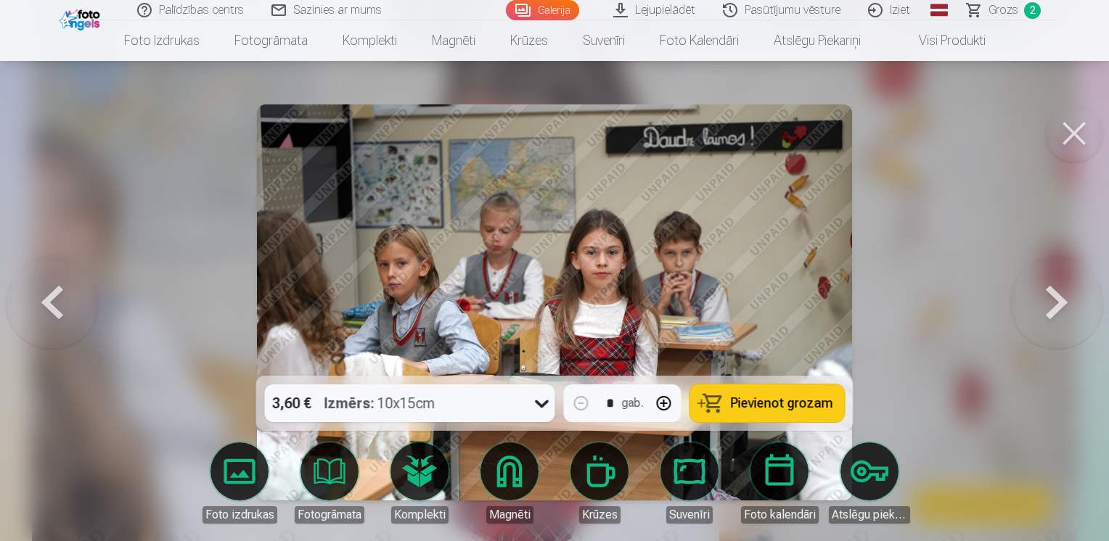
click at [801, 410] on span "Pievienot grozam" at bounding box center [782, 403] width 102 height 13
click at [44, 306] on button at bounding box center [52, 303] width 93 height 118
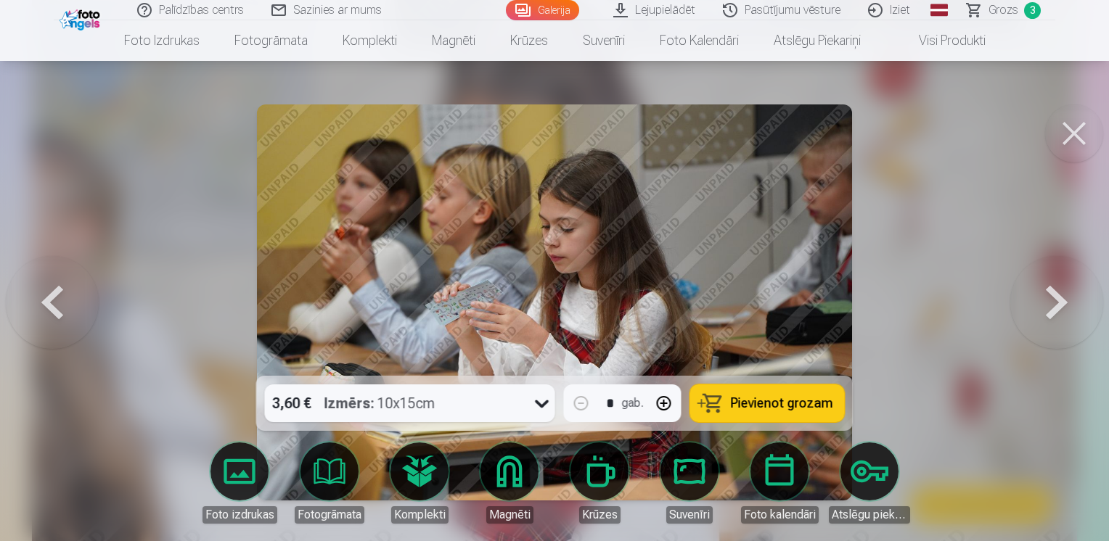
click at [761, 397] on span "Pievienot grozam" at bounding box center [782, 403] width 102 height 13
click at [1063, 303] on button at bounding box center [1056, 303] width 93 height 118
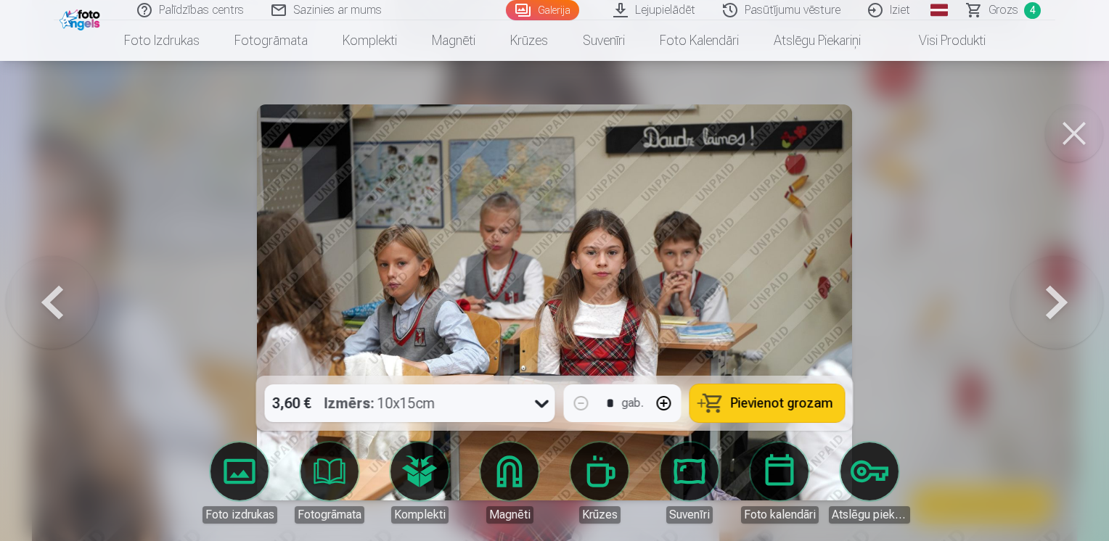
click at [1063, 303] on button at bounding box center [1056, 303] width 93 height 118
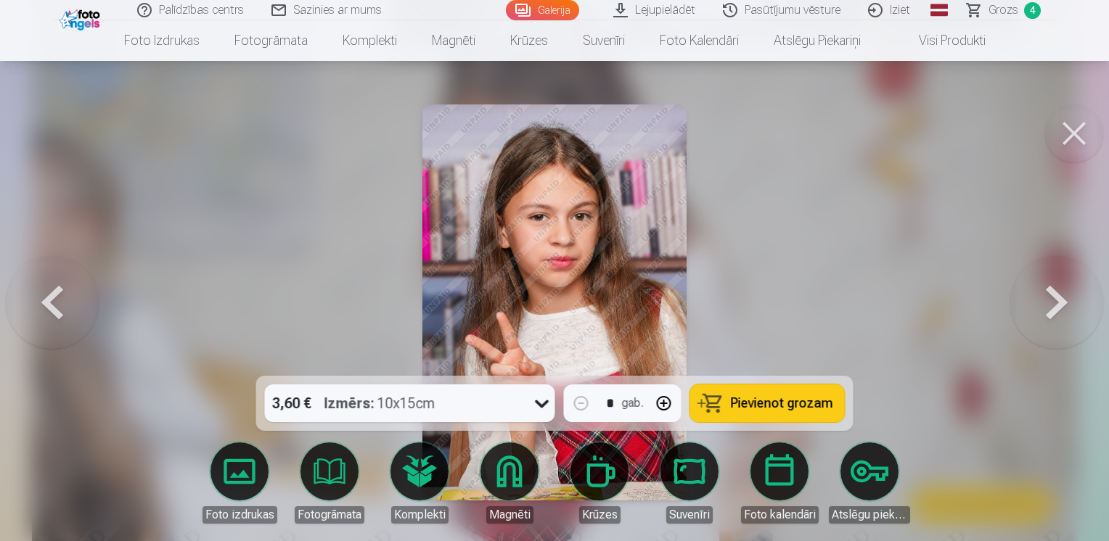
click at [1063, 303] on button at bounding box center [1056, 303] width 93 height 118
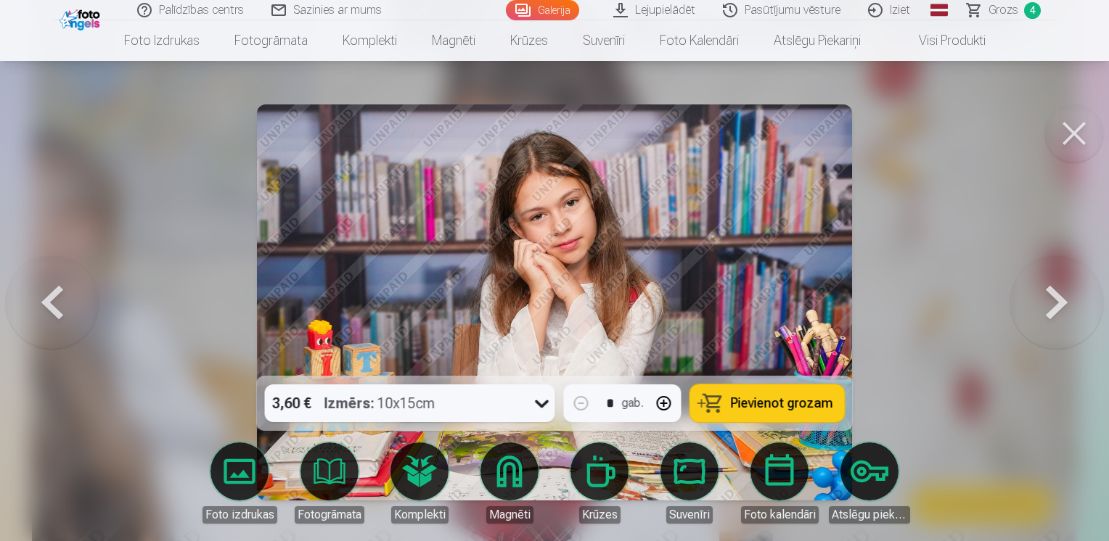
click at [1062, 304] on button at bounding box center [1056, 303] width 93 height 118
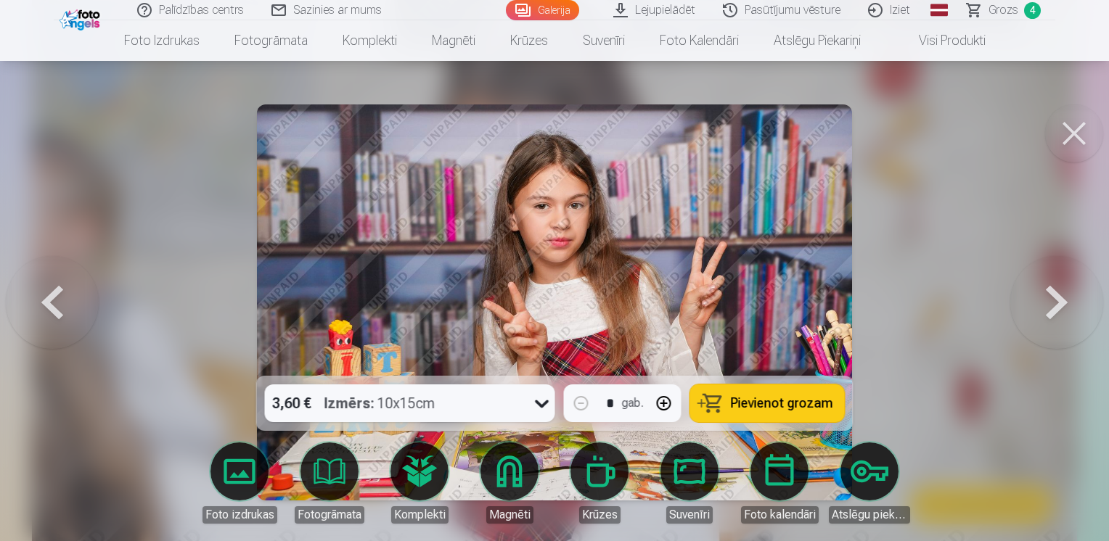
click at [27, 309] on button at bounding box center [52, 303] width 93 height 118
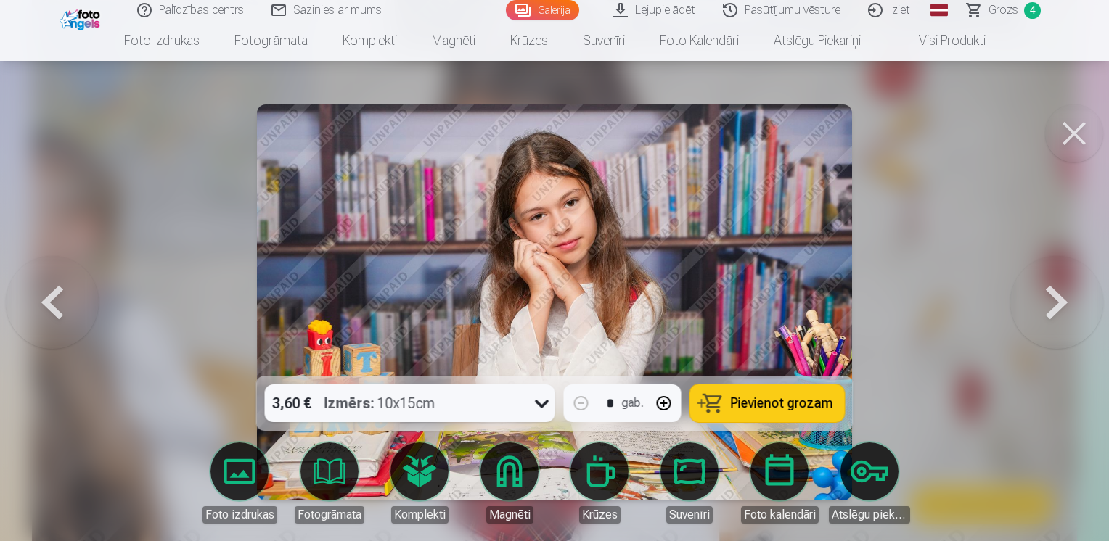
click at [47, 306] on button at bounding box center [52, 303] width 93 height 118
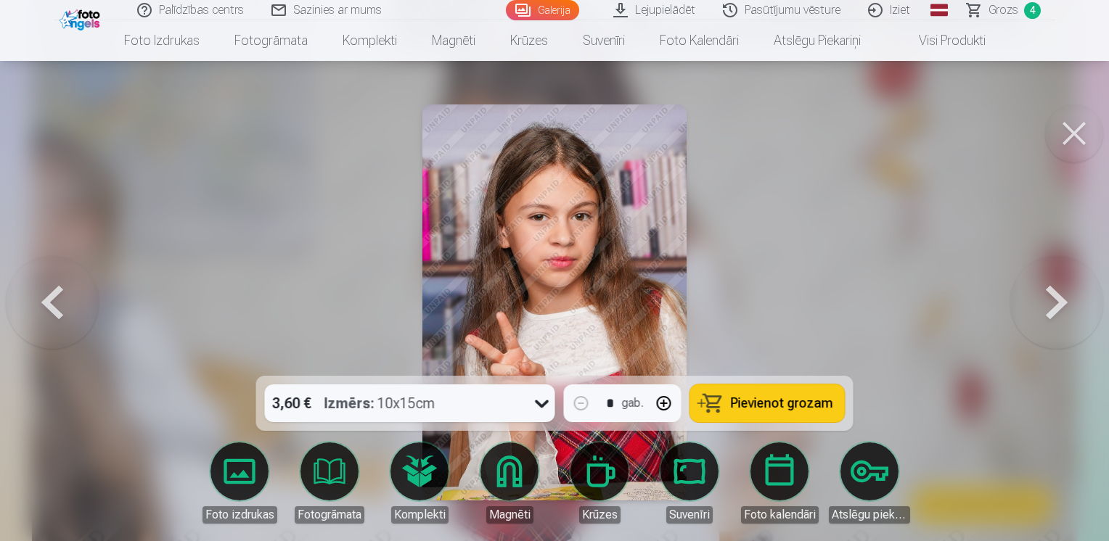
click at [543, 399] on icon at bounding box center [542, 403] width 23 height 23
click at [833, 407] on button "Pievienot grozam" at bounding box center [767, 404] width 155 height 38
click at [1067, 295] on button at bounding box center [1056, 303] width 93 height 118
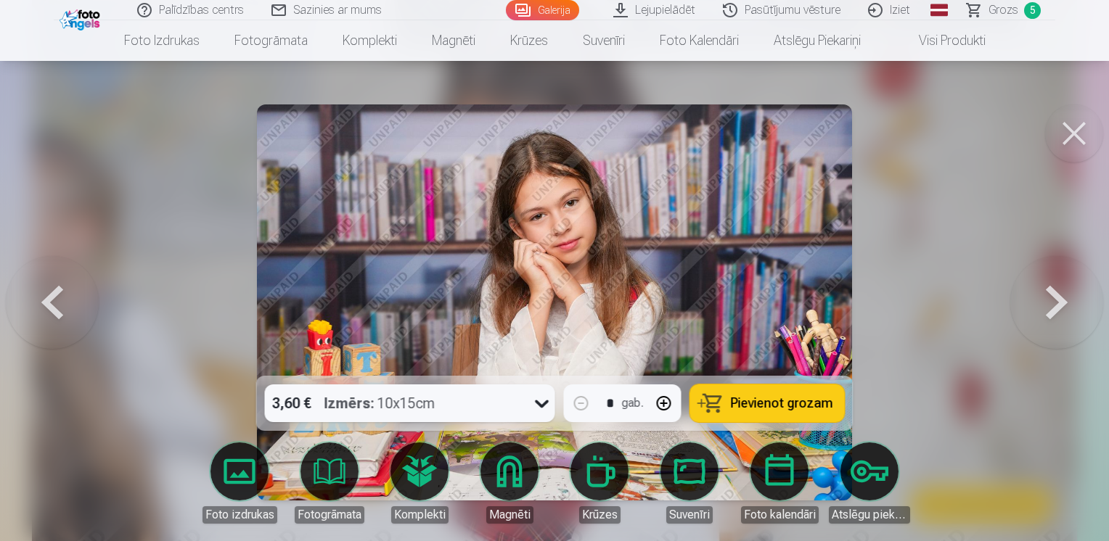
click at [1067, 295] on button at bounding box center [1056, 303] width 93 height 118
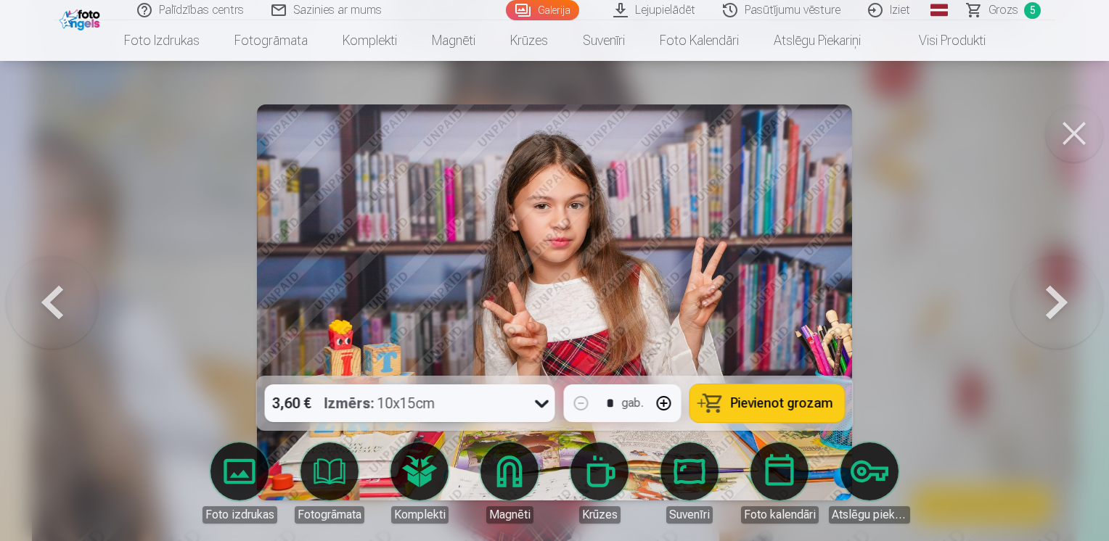
click at [55, 308] on button at bounding box center [52, 303] width 93 height 118
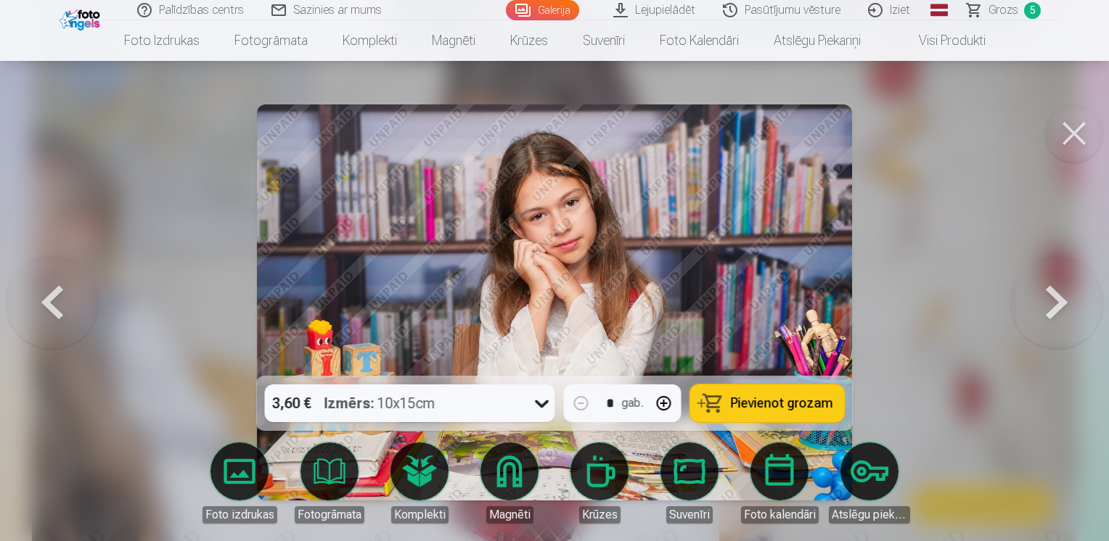
click at [757, 389] on button "Pievienot grozam" at bounding box center [767, 404] width 155 height 38
click at [1066, 300] on button at bounding box center [1056, 303] width 93 height 118
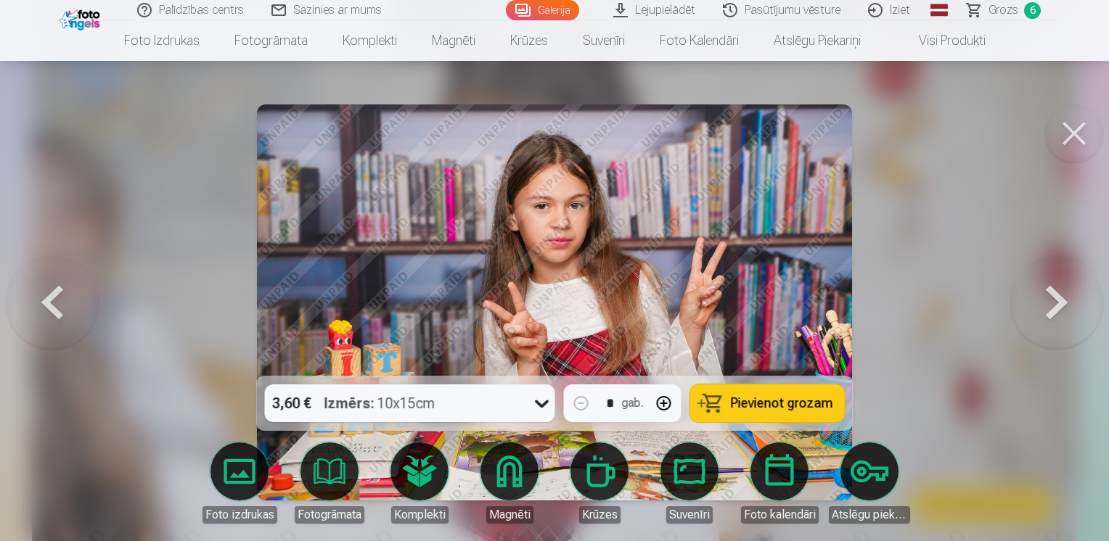
click at [1066, 300] on button at bounding box center [1056, 303] width 93 height 118
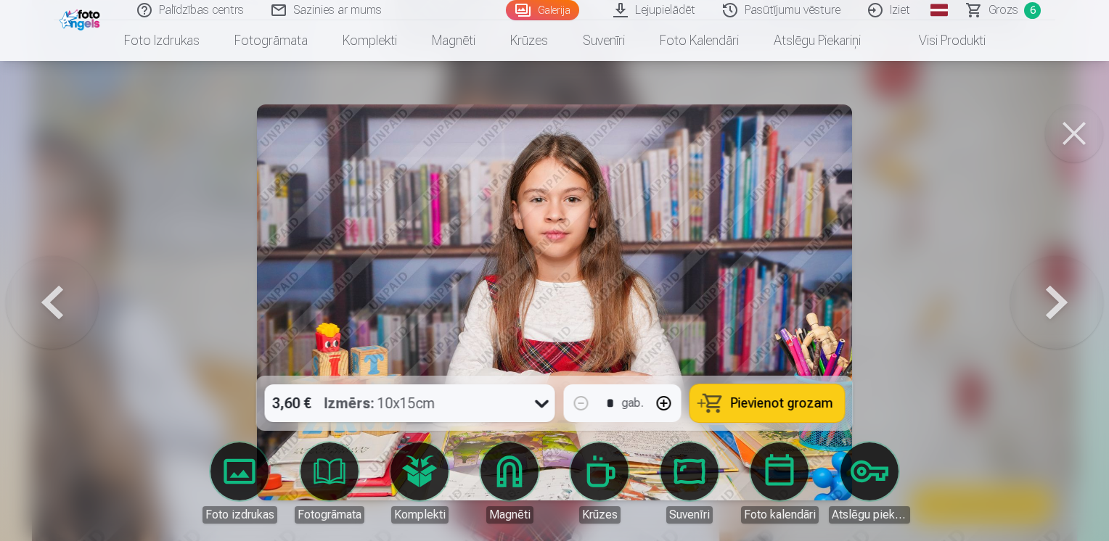
click at [1064, 300] on button at bounding box center [1056, 303] width 93 height 118
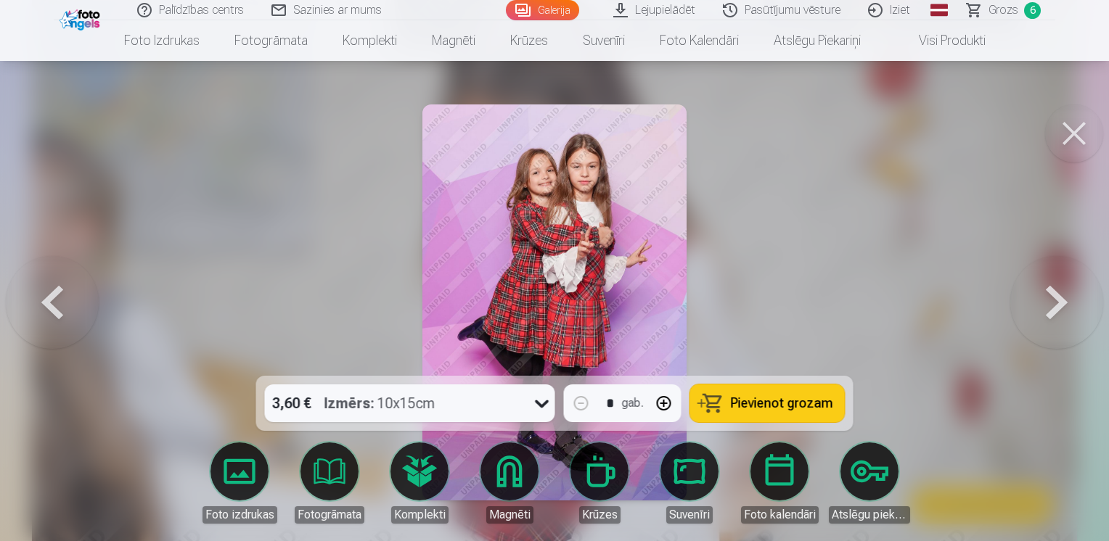
click at [750, 405] on span "Pievienot grozam" at bounding box center [782, 403] width 102 height 13
click at [1057, 291] on button at bounding box center [1056, 303] width 93 height 118
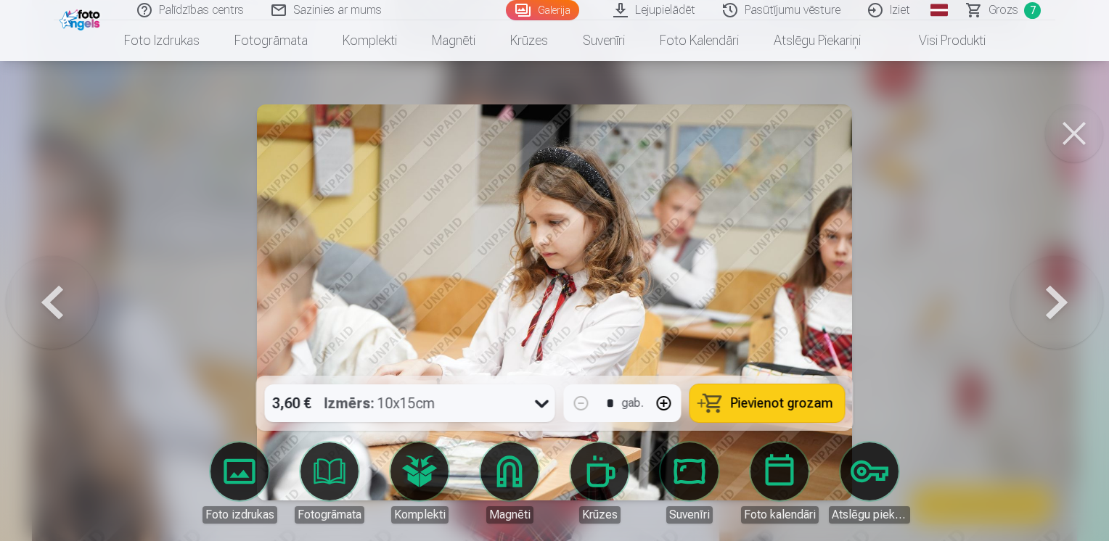
click at [1057, 291] on button at bounding box center [1056, 303] width 93 height 118
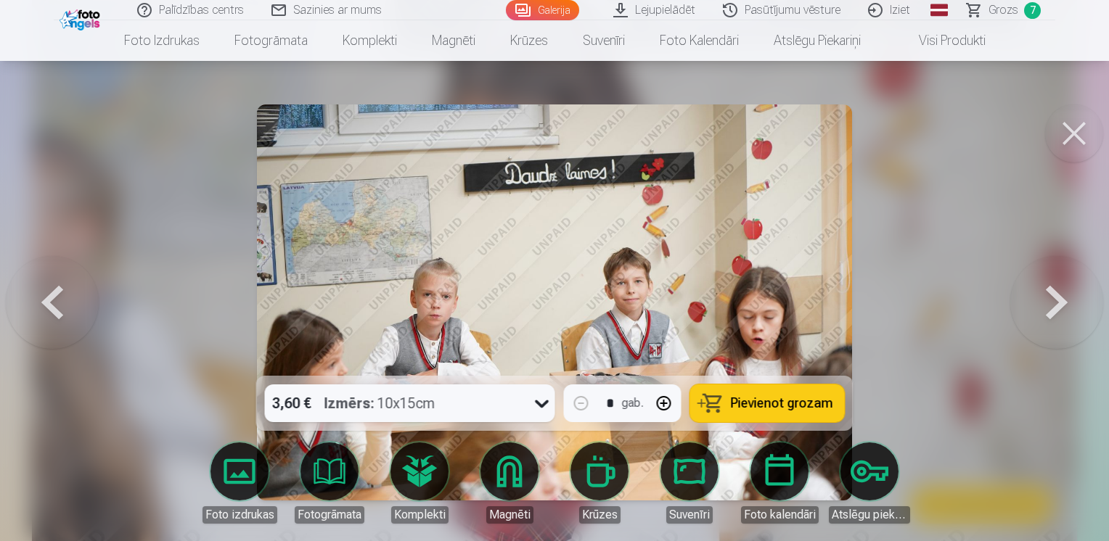
click at [1057, 291] on button at bounding box center [1056, 303] width 93 height 118
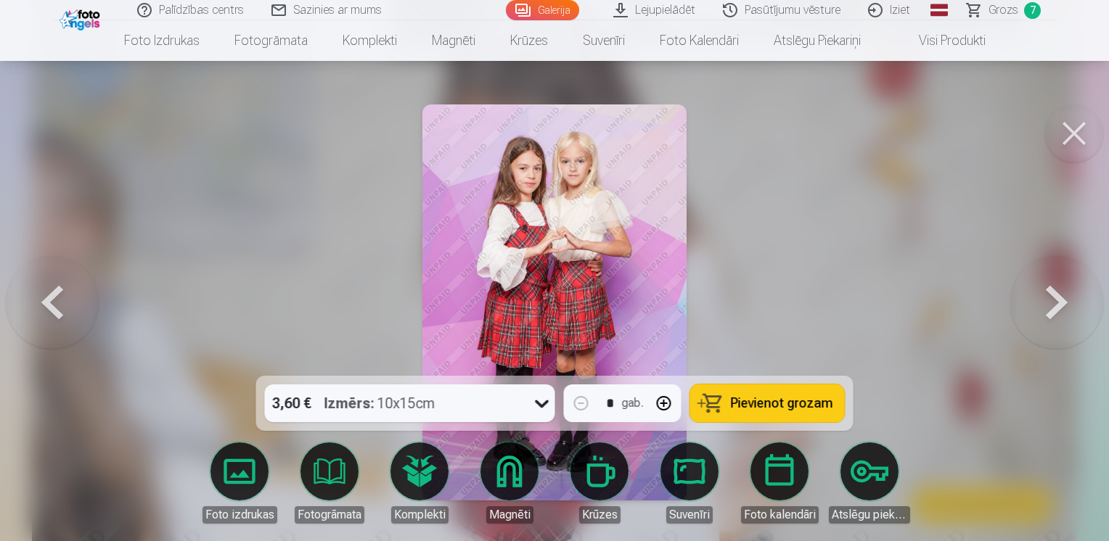
click at [775, 398] on span "Pievienot grozam" at bounding box center [782, 403] width 102 height 13
click at [1066, 298] on button at bounding box center [1056, 303] width 93 height 118
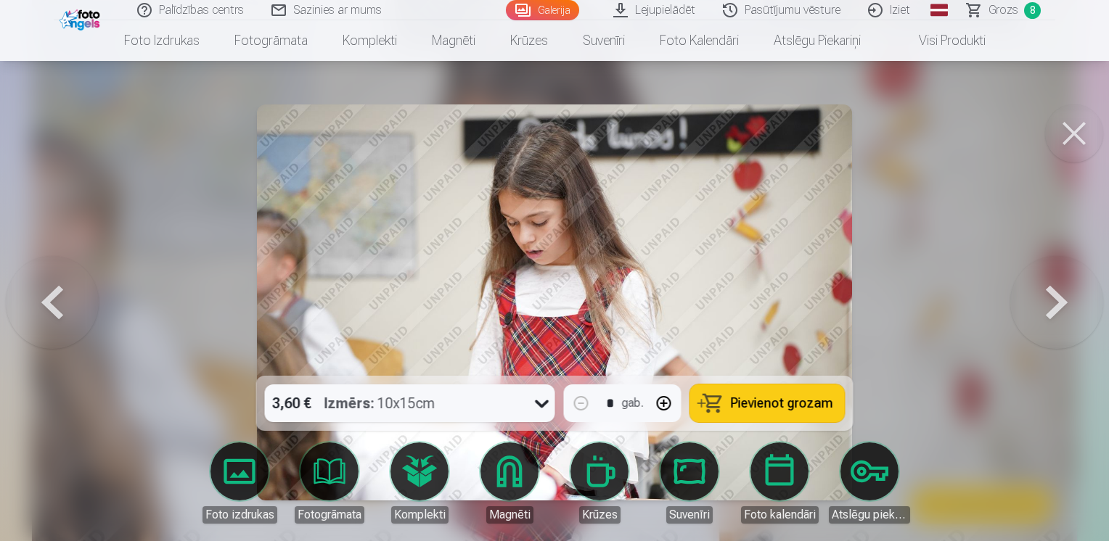
click at [1063, 297] on button at bounding box center [1056, 303] width 93 height 118
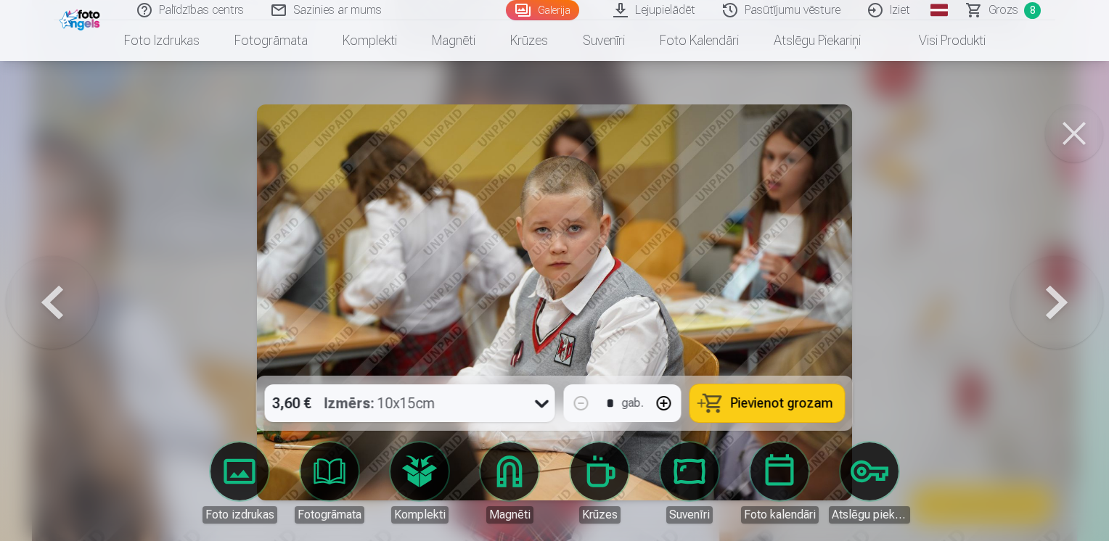
click at [1063, 297] on button at bounding box center [1056, 303] width 93 height 118
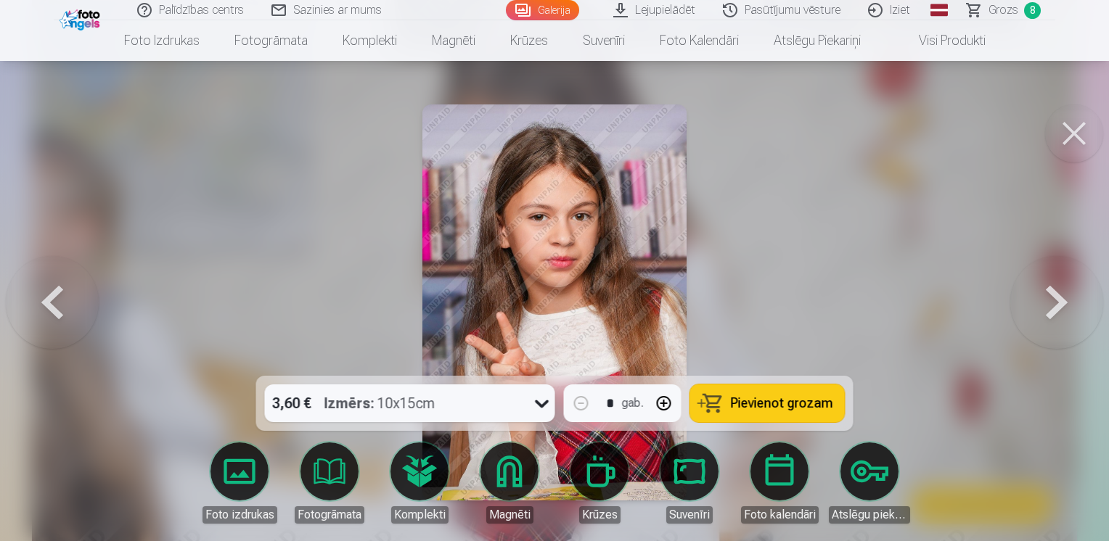
click at [1063, 297] on button at bounding box center [1056, 303] width 93 height 118
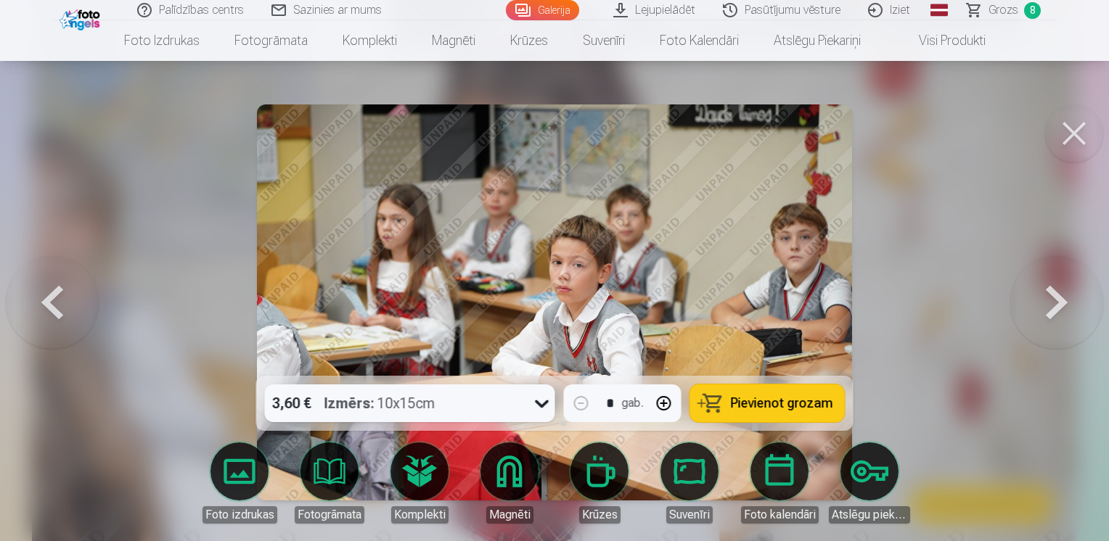
click at [1063, 297] on button at bounding box center [1056, 303] width 93 height 118
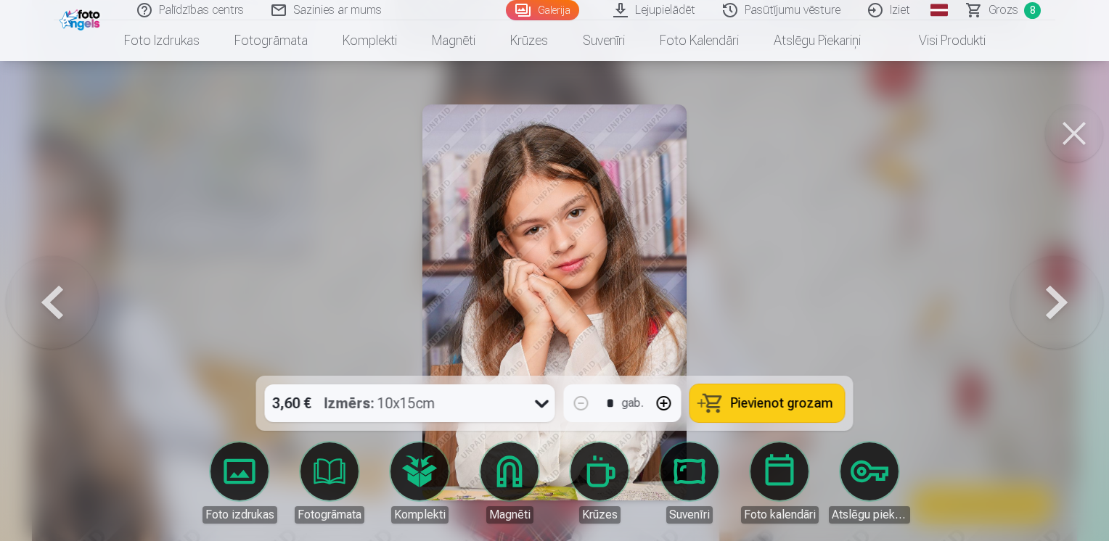
click at [1063, 297] on button at bounding box center [1056, 303] width 93 height 118
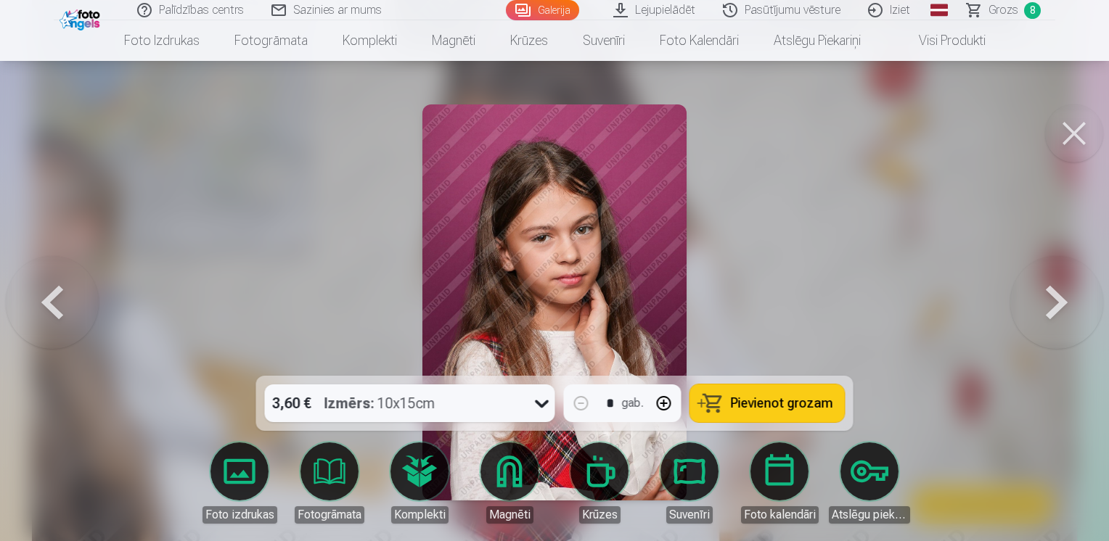
click at [1063, 297] on button at bounding box center [1056, 303] width 93 height 118
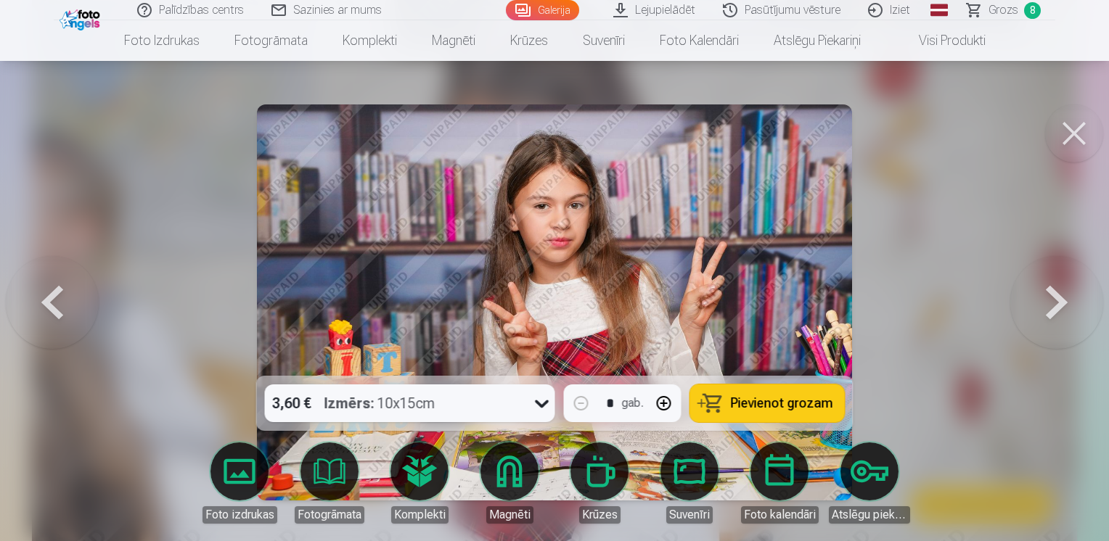
click at [746, 409] on span "Pievienot grozam" at bounding box center [782, 403] width 102 height 13
click at [52, 306] on button at bounding box center [52, 303] width 93 height 118
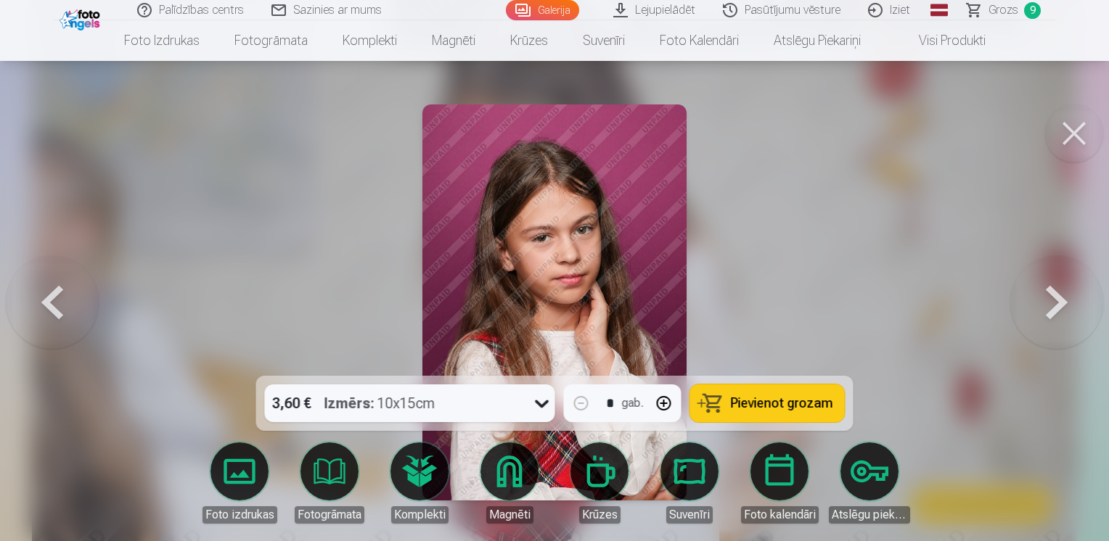
click at [795, 397] on span "Pievienot grozam" at bounding box center [782, 403] width 102 height 13
click at [1056, 305] on button at bounding box center [1056, 303] width 93 height 118
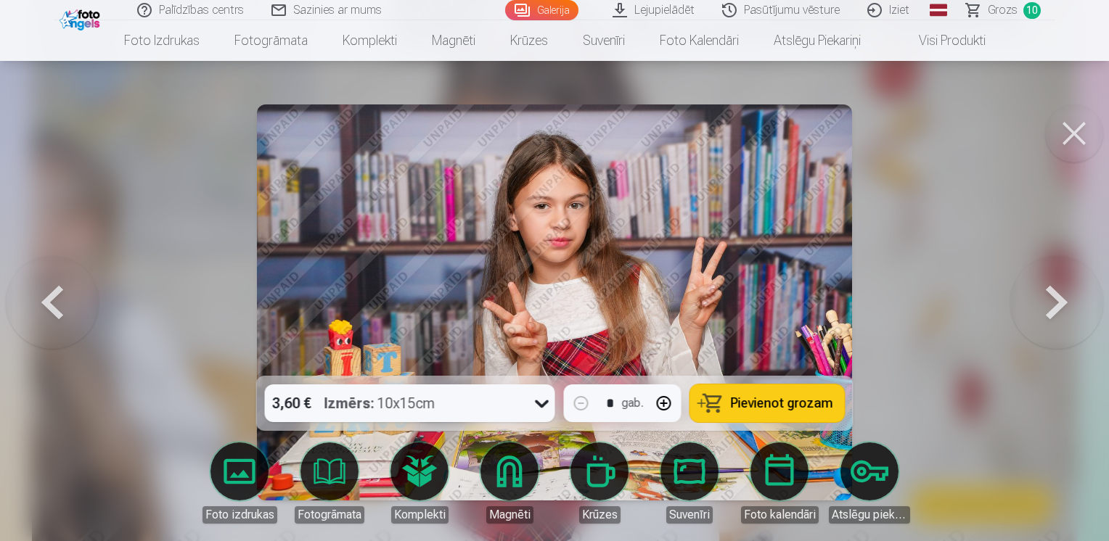
click at [1056, 305] on button at bounding box center [1056, 303] width 93 height 118
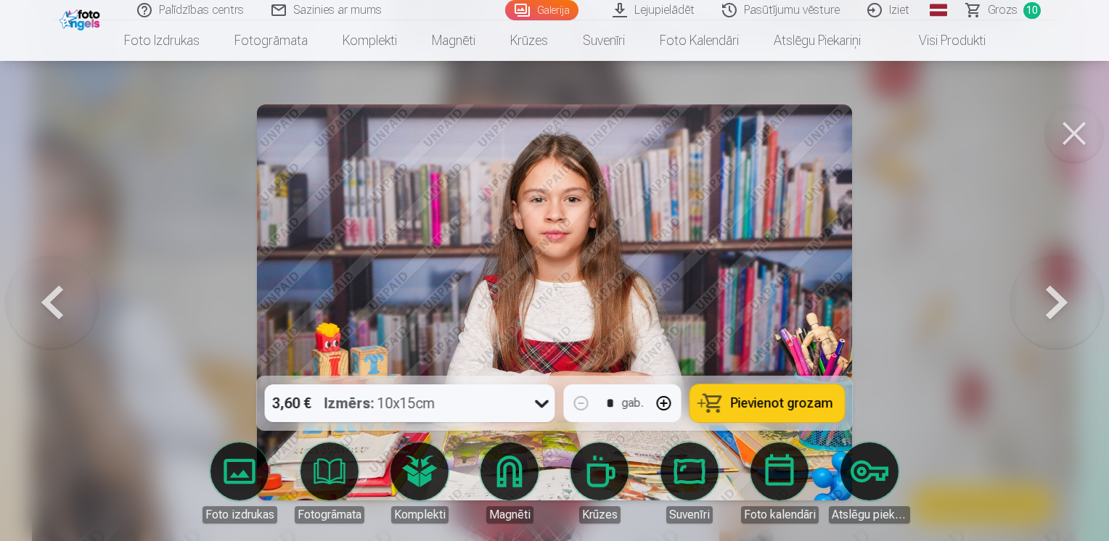
click at [1056, 305] on button at bounding box center [1056, 303] width 93 height 118
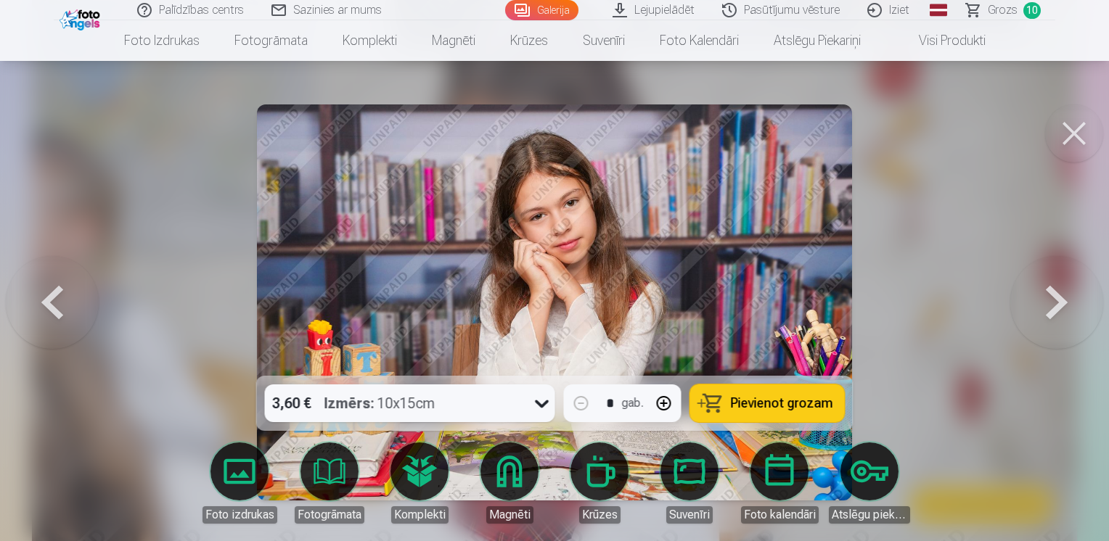
click at [1056, 305] on button at bounding box center [1056, 303] width 93 height 118
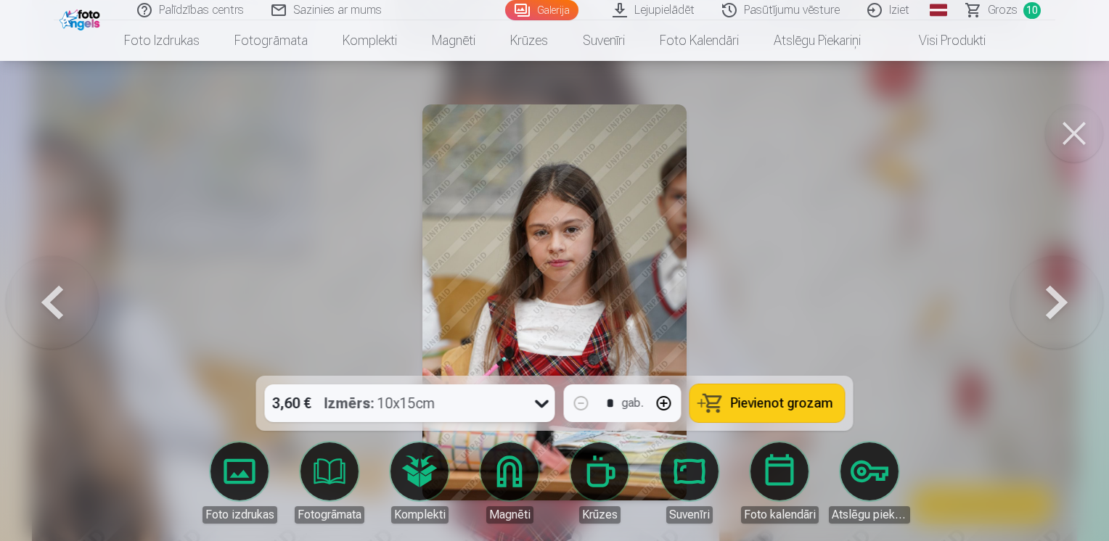
click at [741, 397] on span "Pievienot grozam" at bounding box center [782, 403] width 102 height 13
click at [1055, 298] on button at bounding box center [1056, 303] width 93 height 118
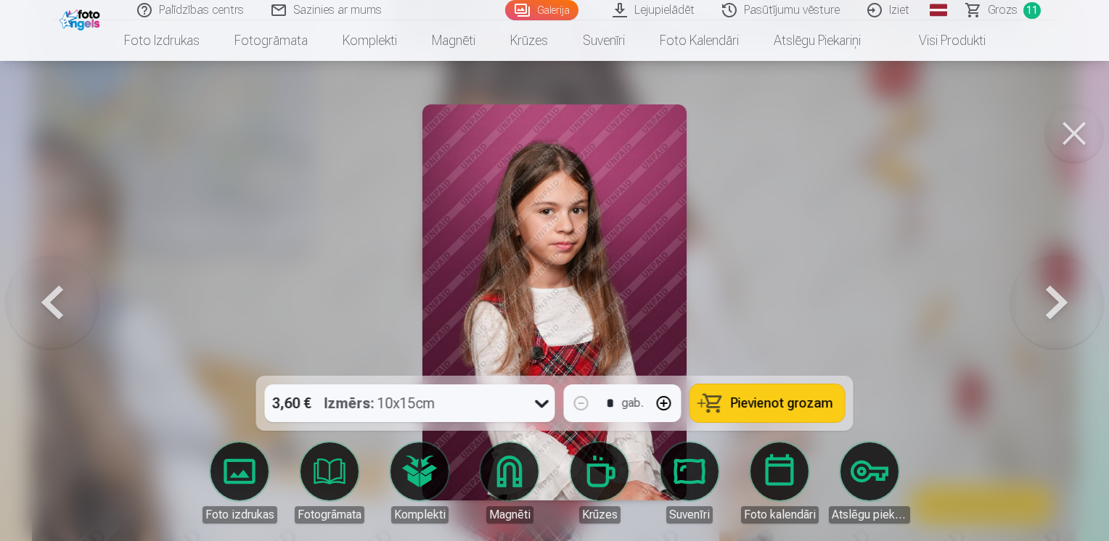
click at [1051, 299] on button at bounding box center [1056, 303] width 93 height 118
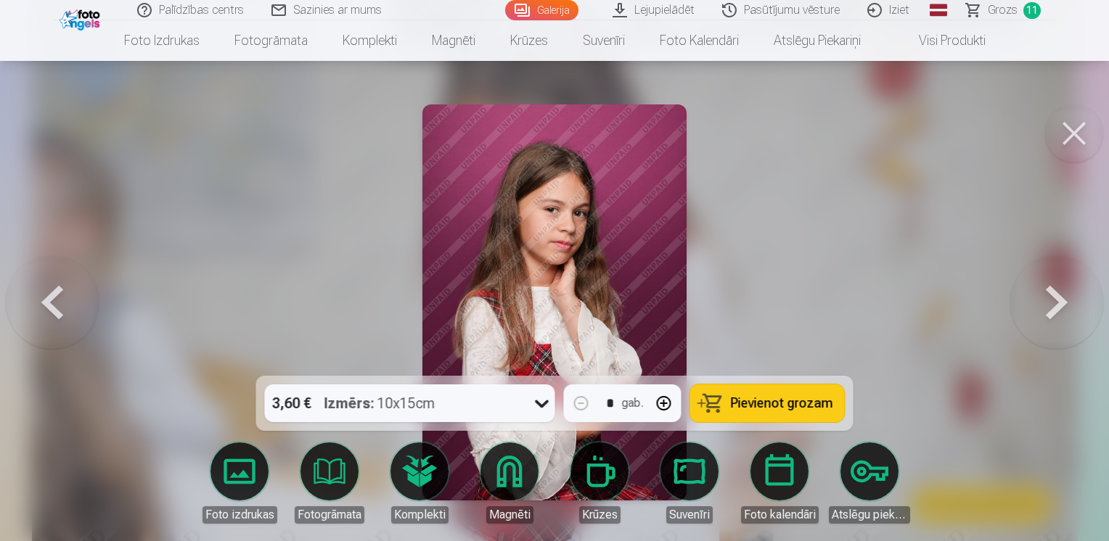
click at [1049, 300] on button at bounding box center [1056, 303] width 93 height 118
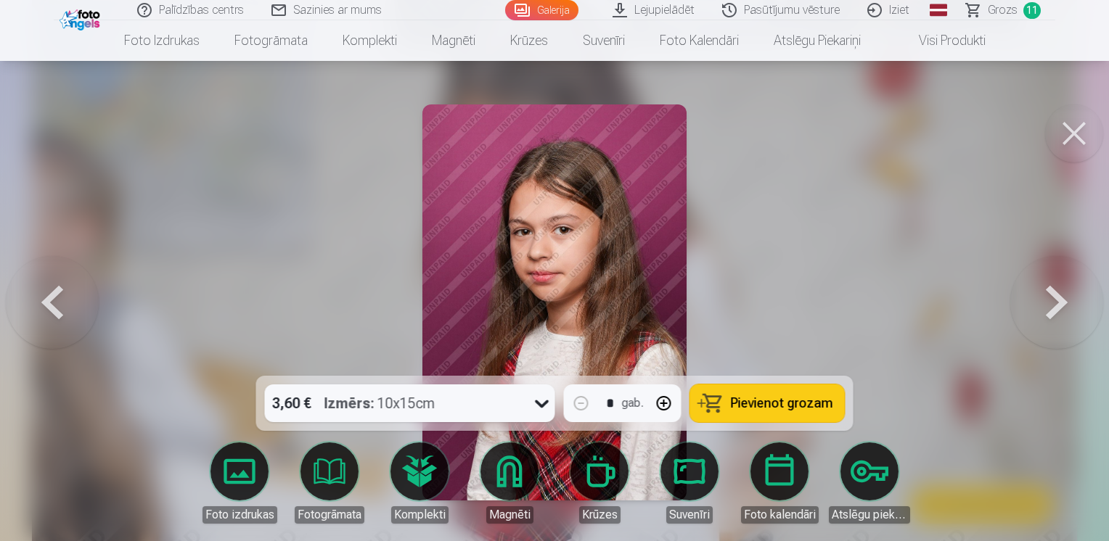
click at [1048, 300] on button at bounding box center [1056, 303] width 93 height 118
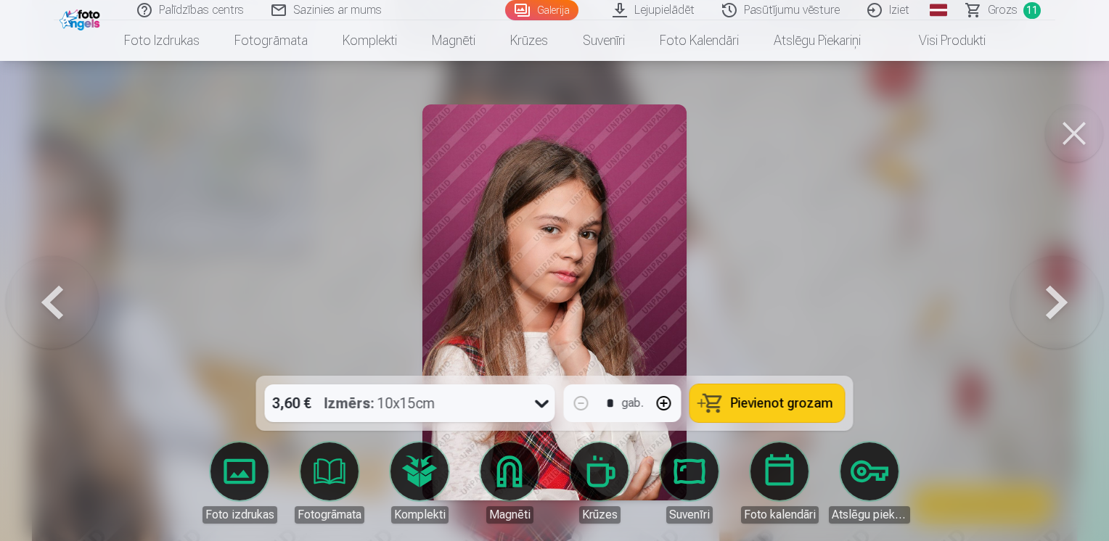
click at [51, 306] on button at bounding box center [52, 303] width 93 height 118
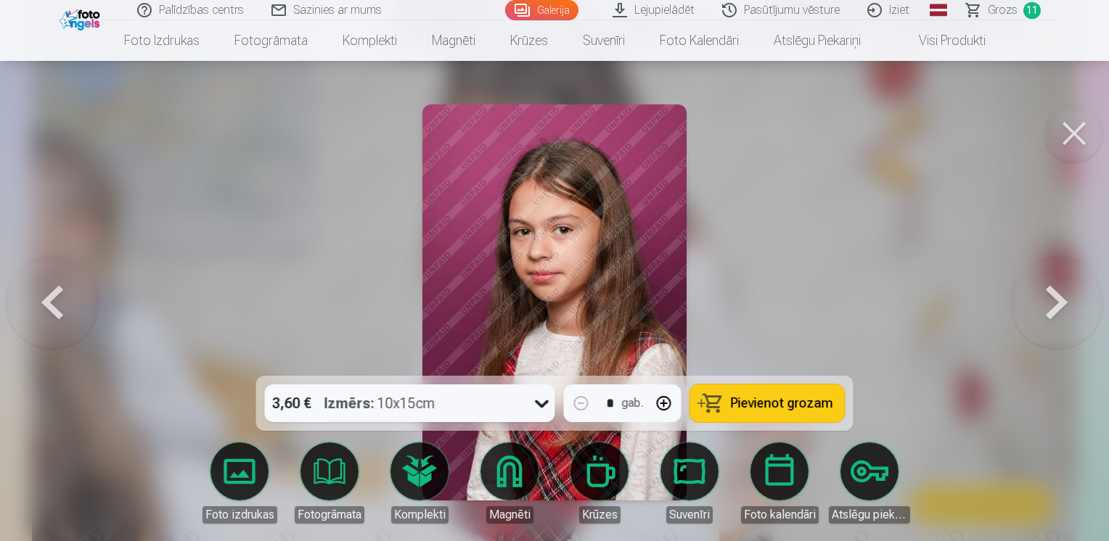
click at [51, 306] on button at bounding box center [52, 303] width 93 height 118
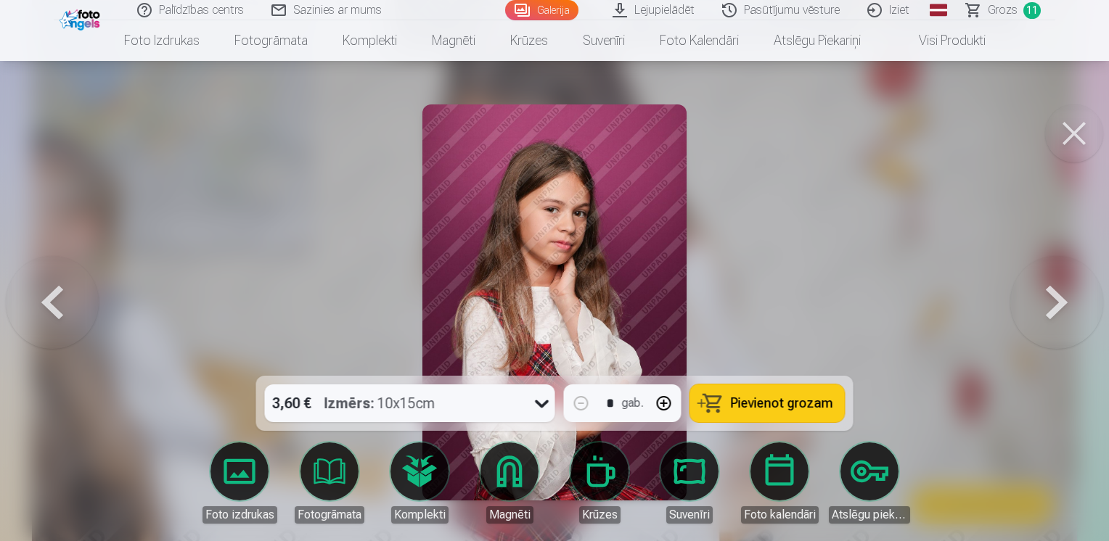
click at [776, 408] on span "Pievienot grozam" at bounding box center [782, 403] width 102 height 13
click at [1060, 292] on button at bounding box center [1056, 303] width 93 height 118
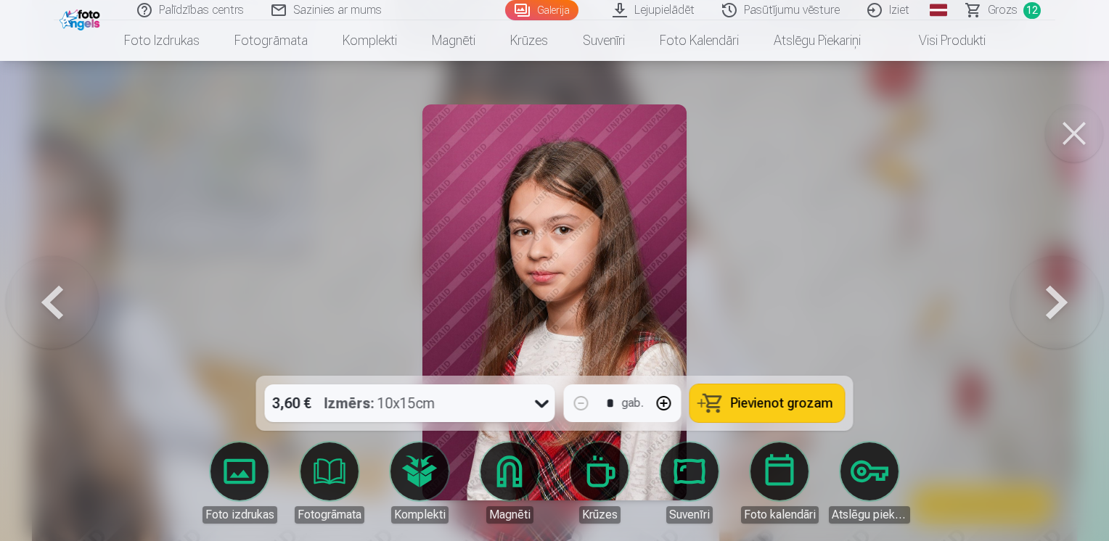
click at [1060, 294] on button at bounding box center [1056, 303] width 93 height 118
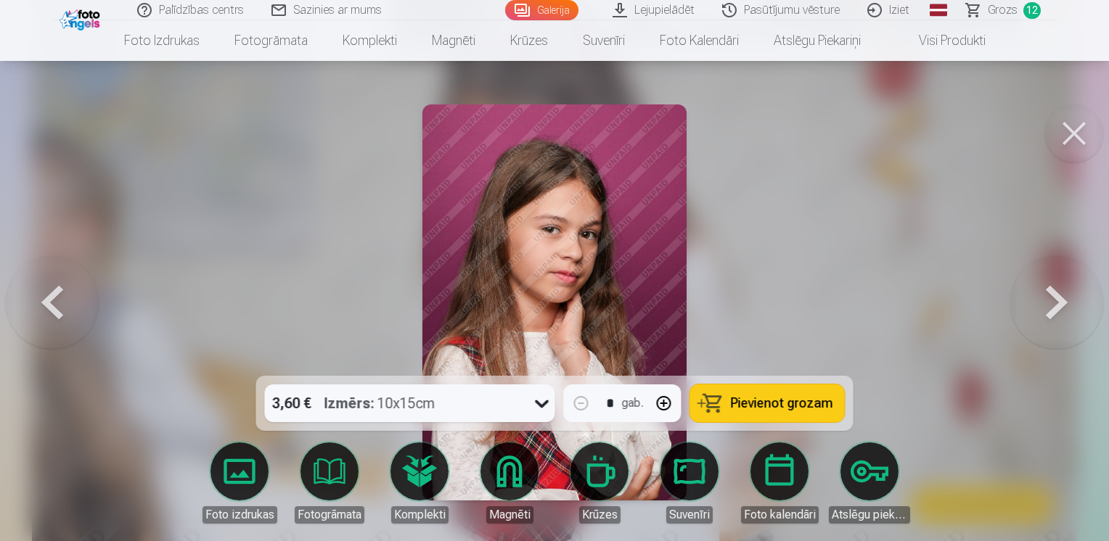
click at [1060, 294] on button at bounding box center [1056, 303] width 93 height 118
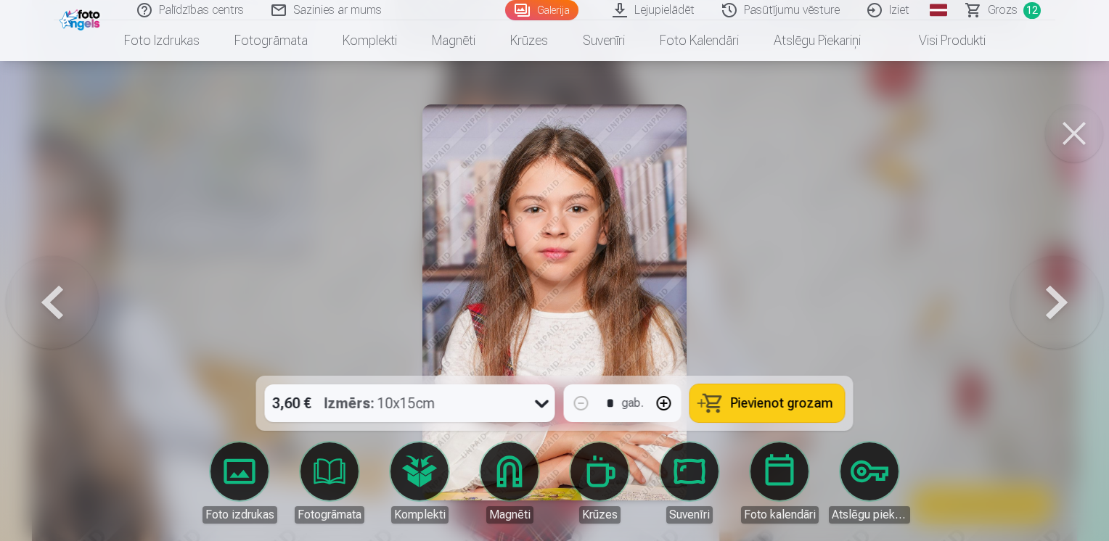
click at [1060, 295] on button at bounding box center [1056, 303] width 93 height 118
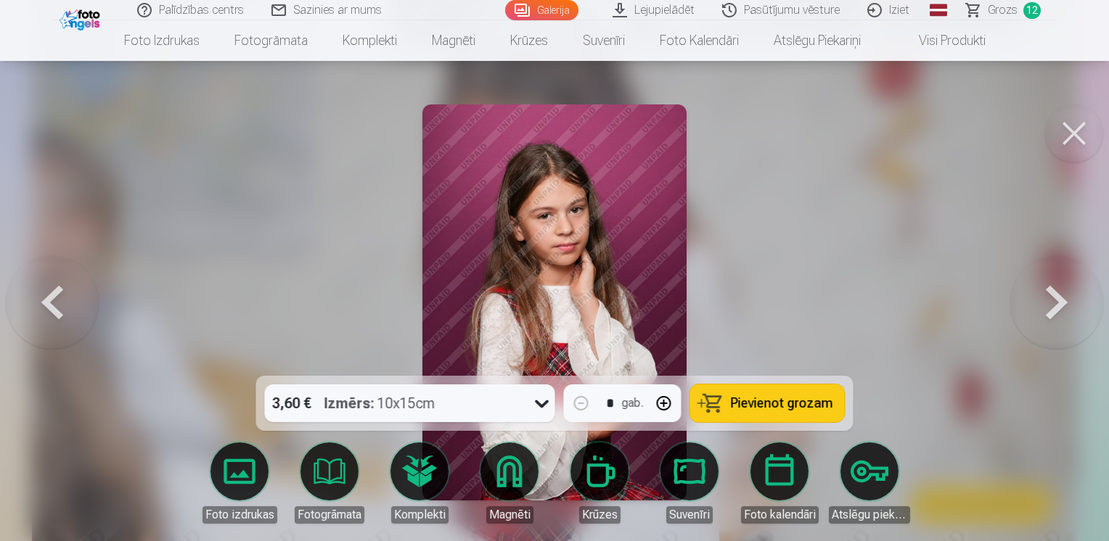
click at [1060, 295] on button at bounding box center [1056, 303] width 93 height 118
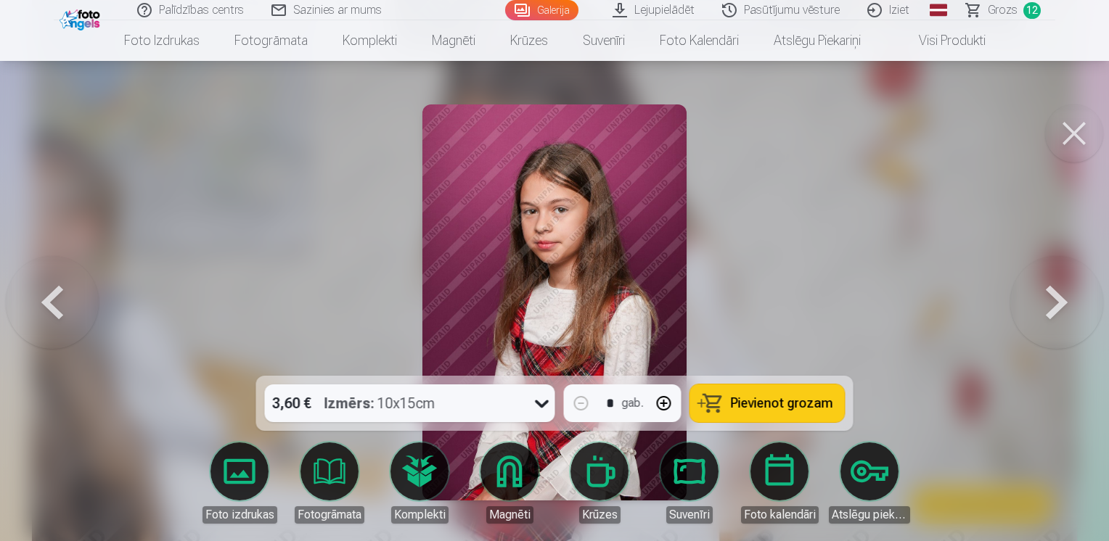
click at [1060, 295] on button at bounding box center [1056, 303] width 93 height 118
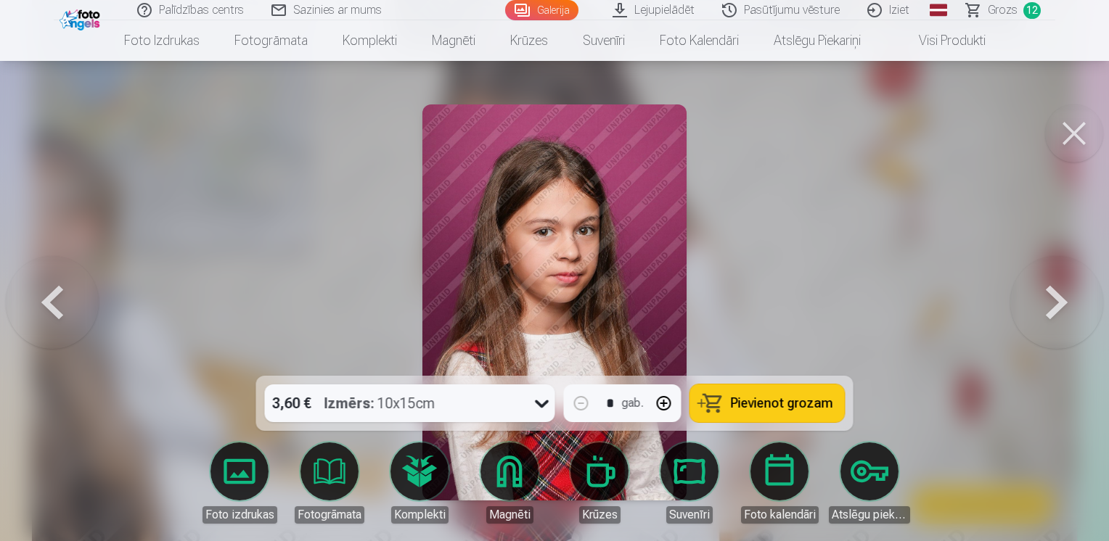
click at [1060, 295] on button at bounding box center [1056, 303] width 93 height 118
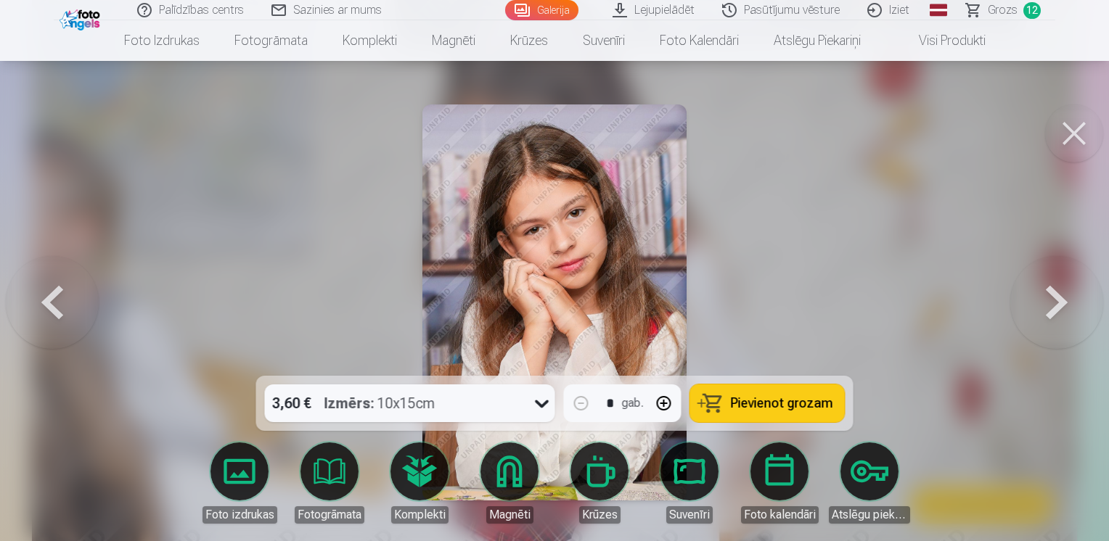
click at [1060, 295] on button at bounding box center [1056, 303] width 93 height 118
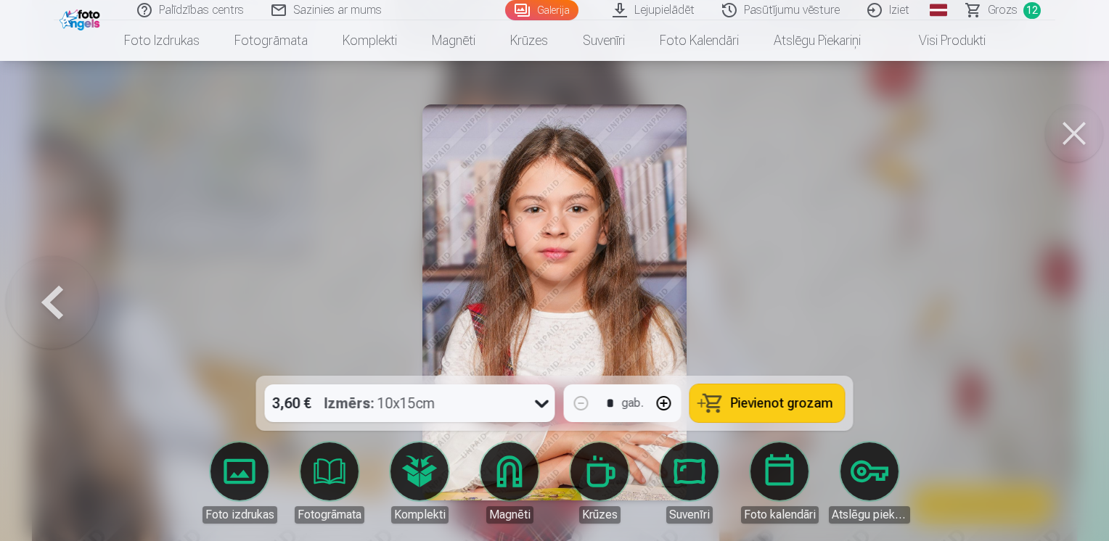
click at [813, 417] on button "Pievienot grozam" at bounding box center [767, 404] width 155 height 38
click at [1013, 2] on span "Grozs" at bounding box center [1003, 9] width 30 height 17
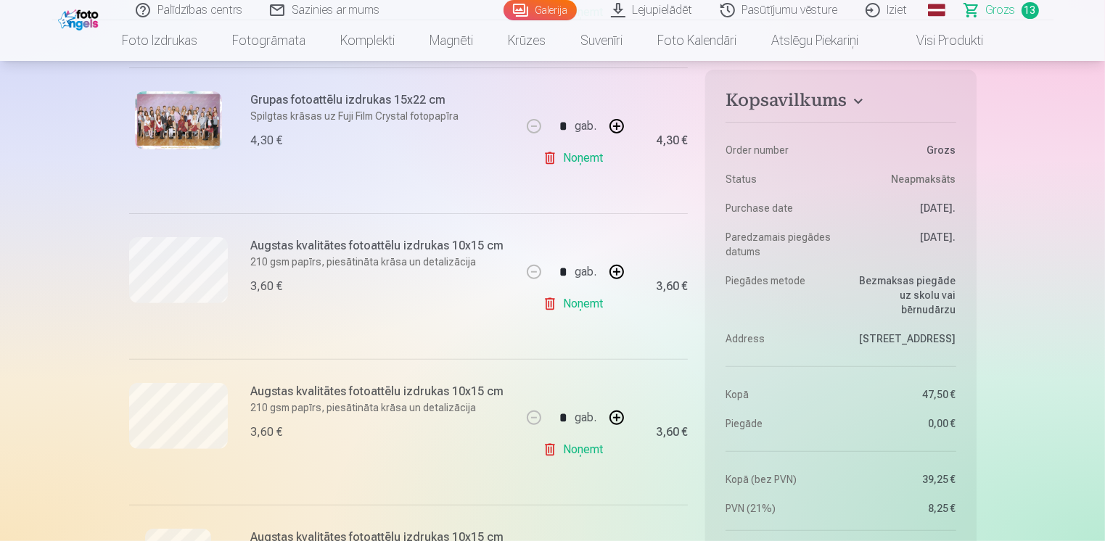
scroll to position [581, 0]
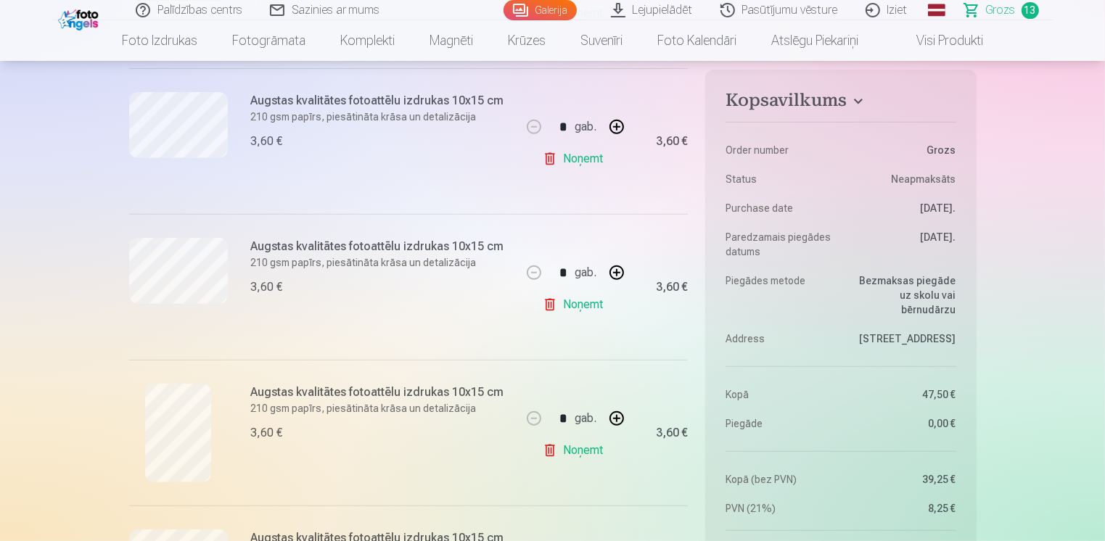
click at [594, 300] on link "Noņemt" at bounding box center [576, 304] width 66 height 29
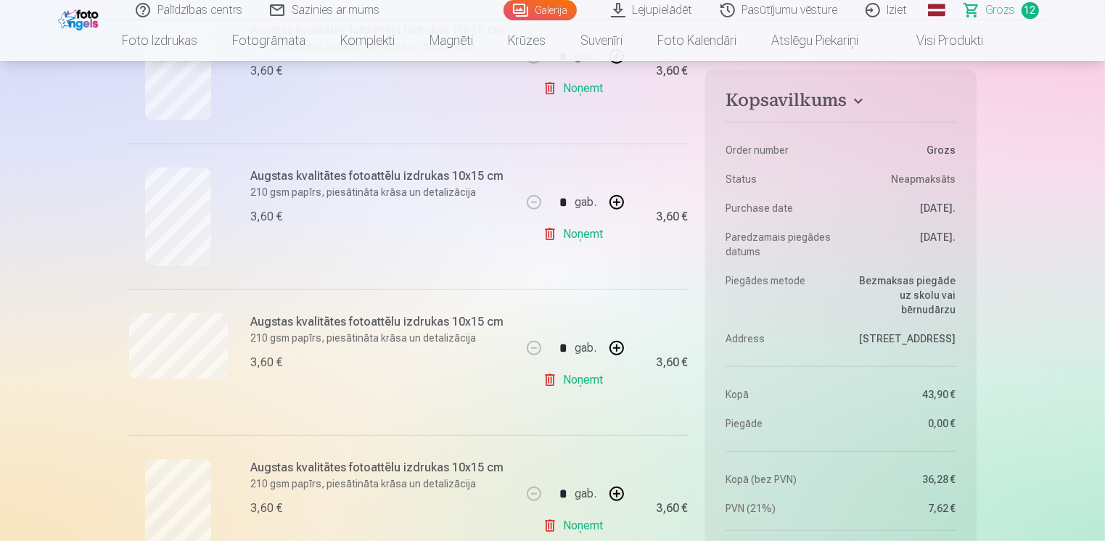
scroll to position [726, 0]
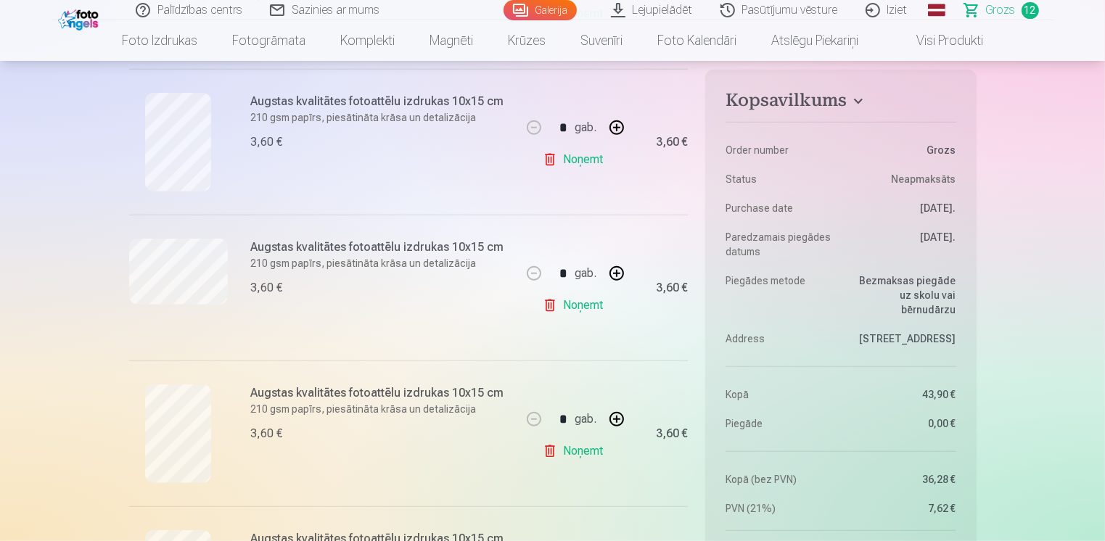
click at [575, 158] on link "Noņemt" at bounding box center [576, 159] width 66 height 29
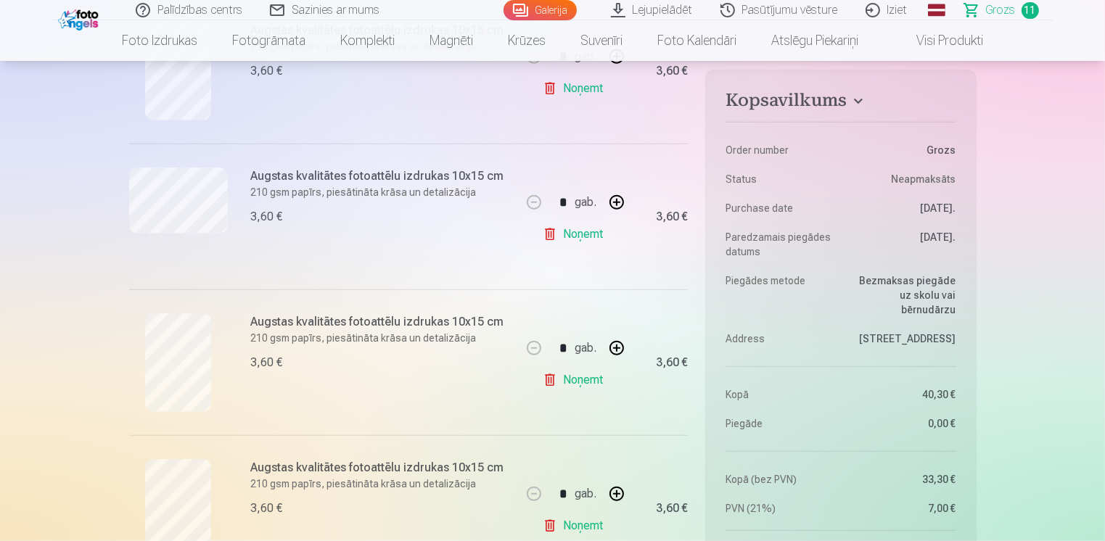
scroll to position [1306, 0]
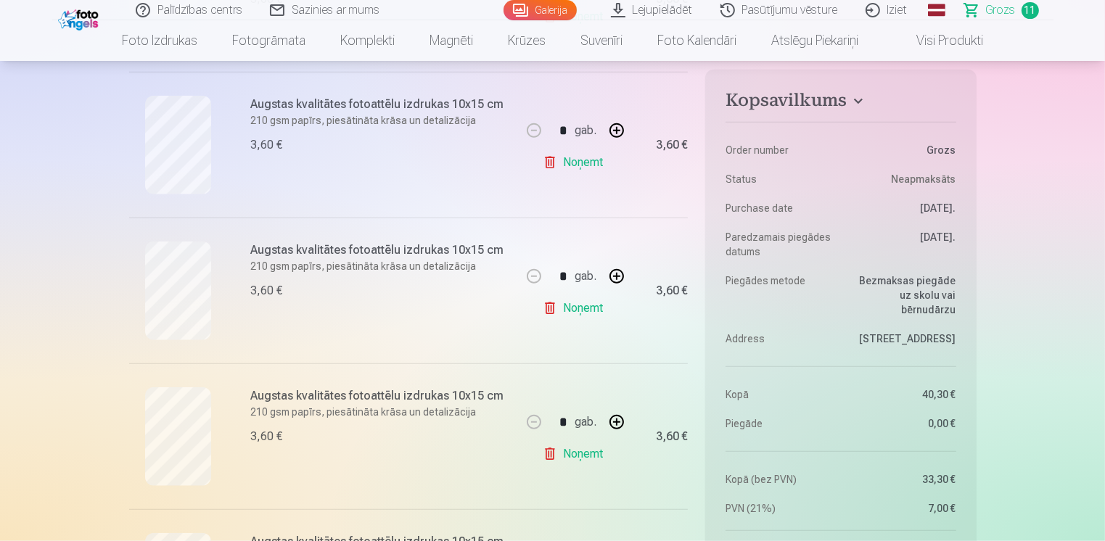
click at [584, 163] on link "Noņemt" at bounding box center [576, 162] width 66 height 29
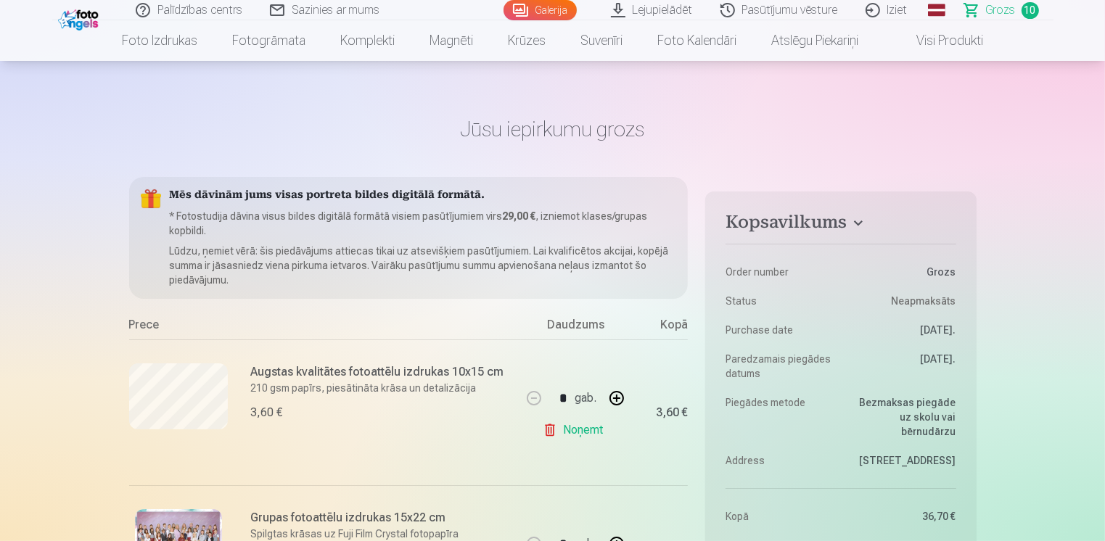
scroll to position [0, 0]
